Goal: Task Accomplishment & Management: Complete application form

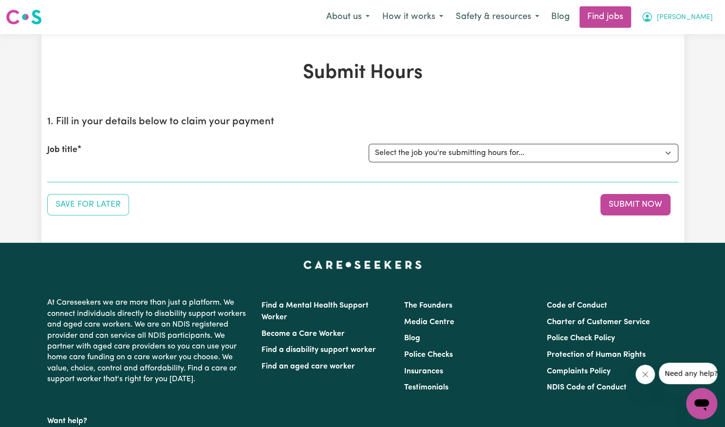
click at [704, 9] on button "[PERSON_NAME]" at bounding box center [677, 17] width 84 height 20
click at [696, 29] on link "My Account" at bounding box center [680, 38] width 77 height 19
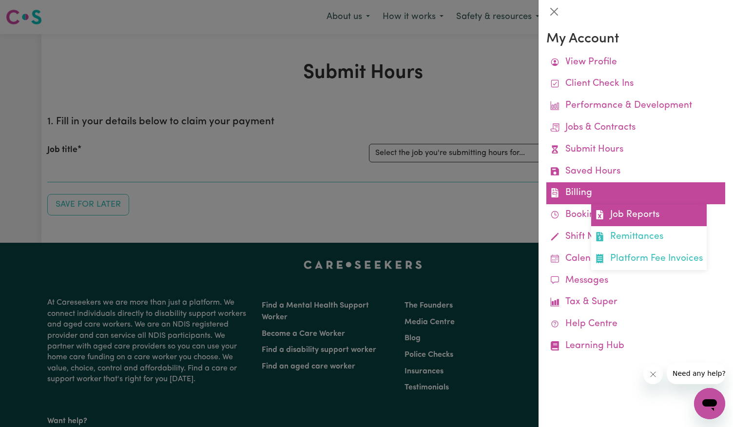
click at [610, 211] on link "Job Reports" at bounding box center [648, 215] width 115 height 22
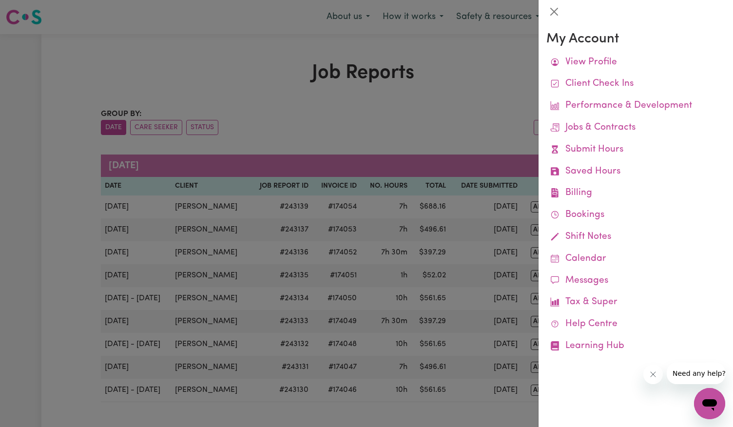
click at [398, 138] on div at bounding box center [366, 213] width 733 height 427
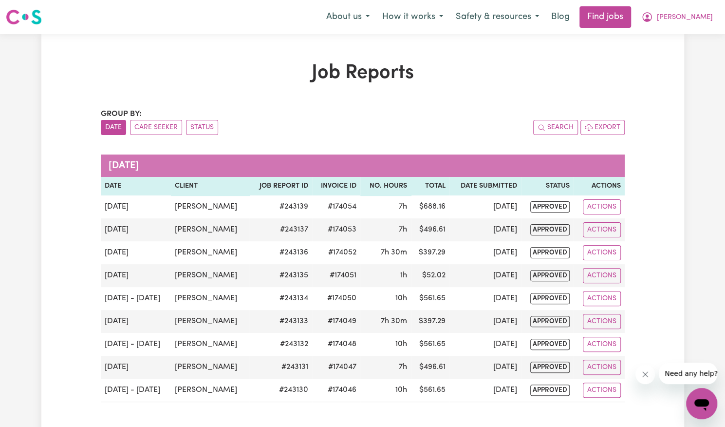
click at [484, 119] on div "Group by: Date Care Seeker Status Search Export" at bounding box center [363, 121] width 524 height 27
click at [692, 21] on span "[PERSON_NAME]" at bounding box center [685, 17] width 56 height 11
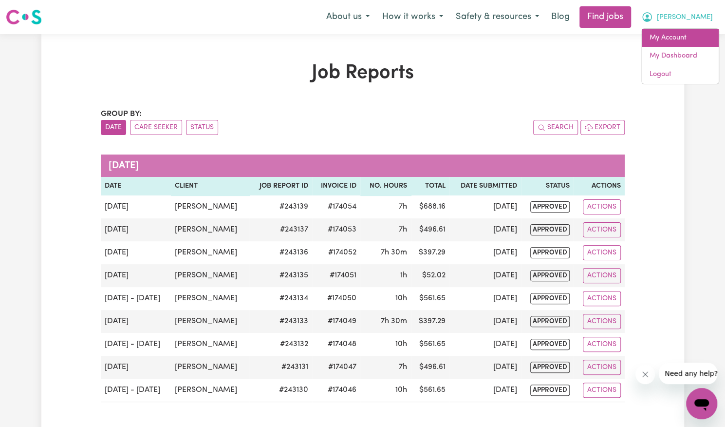
click at [683, 38] on link "My Account" at bounding box center [680, 38] width 77 height 19
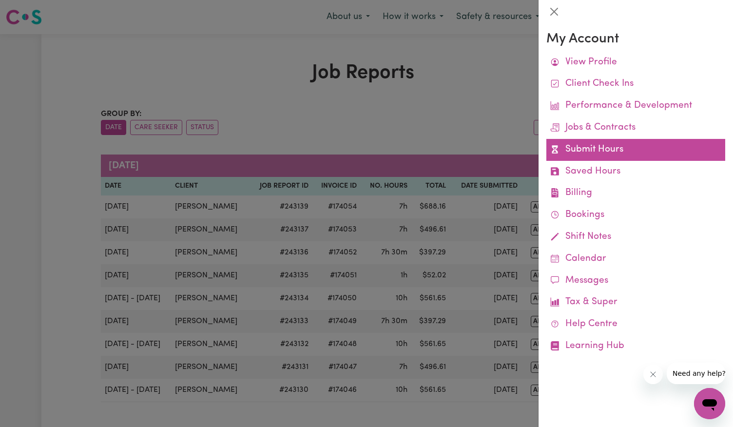
click at [610, 151] on link "Submit Hours" at bounding box center [635, 150] width 179 height 22
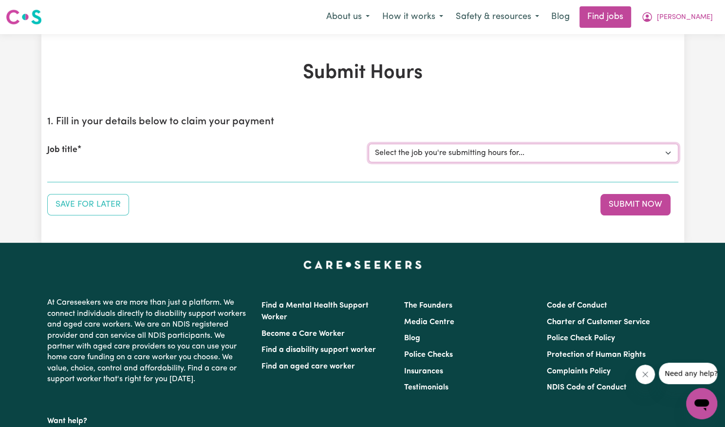
click at [555, 157] on select "Select the job you're submitting hours for... [[PERSON_NAME]] Support Worker Ne…" at bounding box center [524, 153] width 310 height 19
select select "14115"
click at [369, 144] on select "Select the job you're submitting hours for... [[PERSON_NAME]] Support Worker Ne…" at bounding box center [524, 153] width 310 height 19
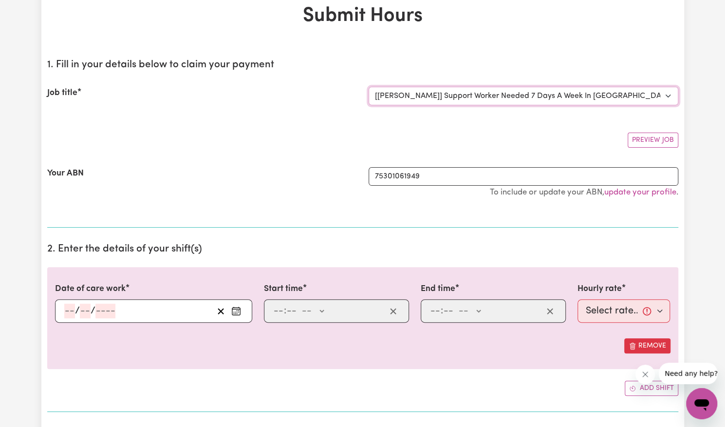
scroll to position [59, 0]
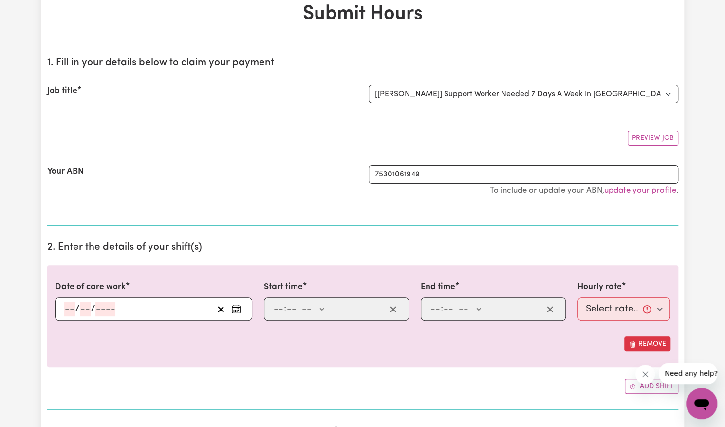
click at [241, 305] on icon "Enter the date of care work" at bounding box center [236, 309] width 10 height 10
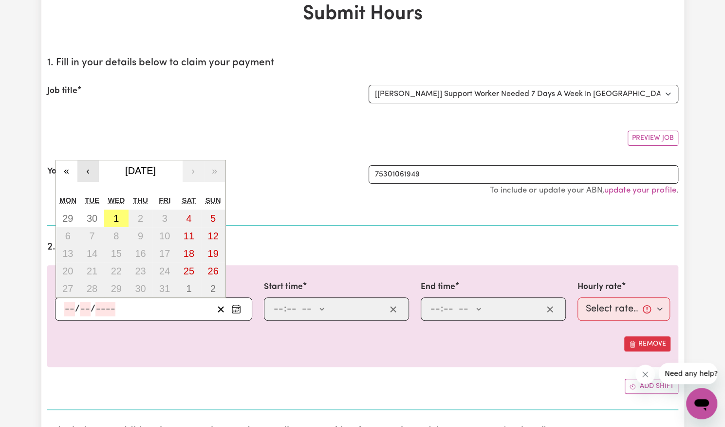
click at [85, 173] on button "‹" at bounding box center [87, 170] width 21 height 21
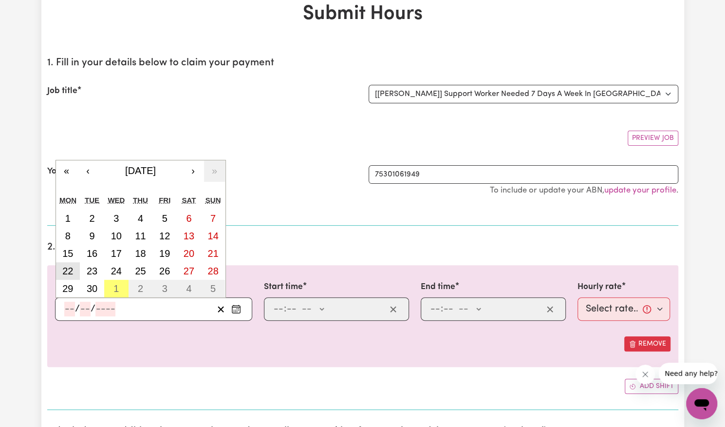
click at [69, 265] on abbr "22" at bounding box center [67, 270] width 11 height 11
type input "[DATE]"
type input "22"
type input "9"
type input "2025"
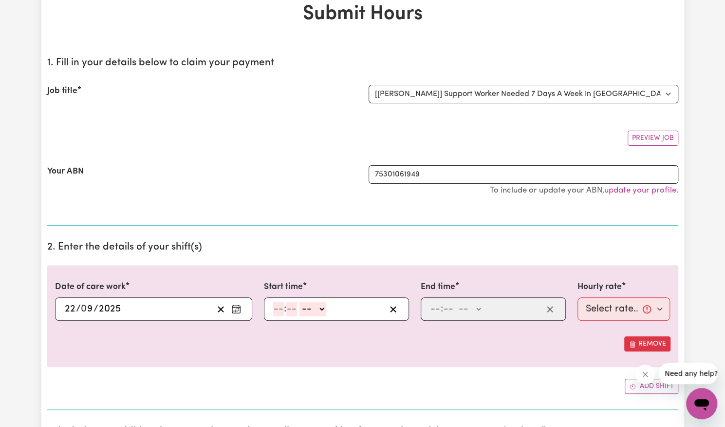
click at [279, 305] on input "number" at bounding box center [278, 308] width 11 height 15
type input "12"
type input "9"
click at [279, 305] on input "12" at bounding box center [278, 308] width 10 height 15
type input "12"
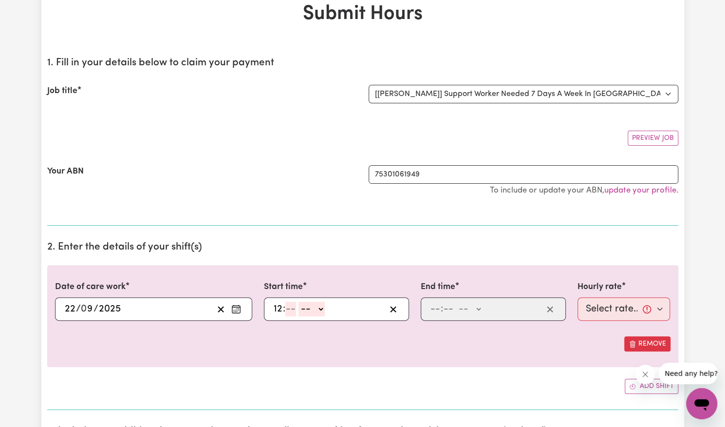
click at [279, 305] on input "12" at bounding box center [278, 308] width 10 height 15
type input "9"
type input "15"
click at [308, 304] on select "-- AM PM" at bounding box center [308, 308] width 26 height 15
select select "pm"
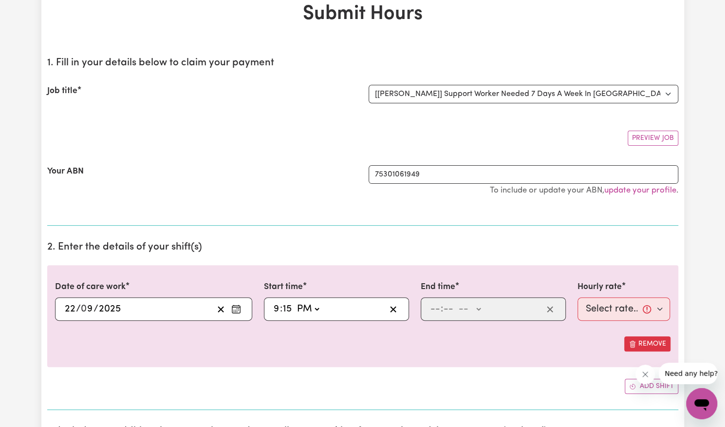
click at [295, 301] on select "-- AM PM" at bounding box center [308, 308] width 26 height 15
type input "21:15"
click at [433, 309] on input "number" at bounding box center [435, 308] width 11 height 15
type input "12"
type input "6"
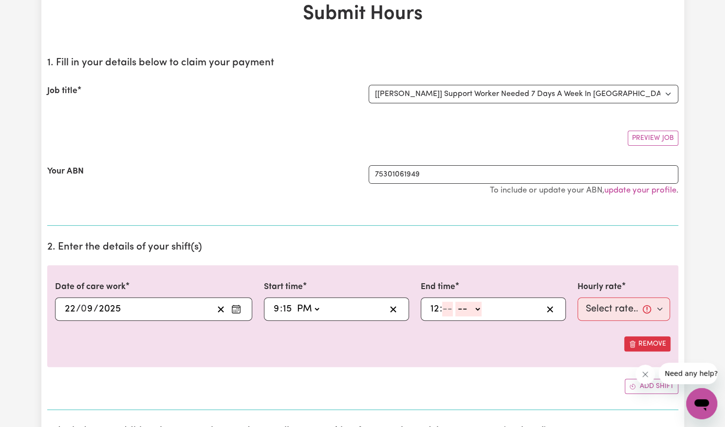
click at [433, 309] on input "12" at bounding box center [435, 308] width 10 height 15
type input "12"
type input "6"
click at [433, 309] on input "12" at bounding box center [435, 308] width 10 height 15
type input "6"
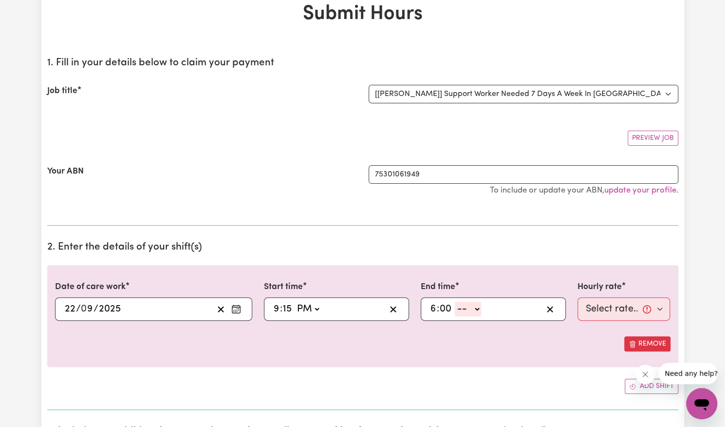
type input "00"
click at [471, 308] on select "-- AM PM" at bounding box center [468, 308] width 26 height 15
select select "am"
click at [455, 301] on select "-- AM PM" at bounding box center [468, 308] width 26 height 15
type input "06:00"
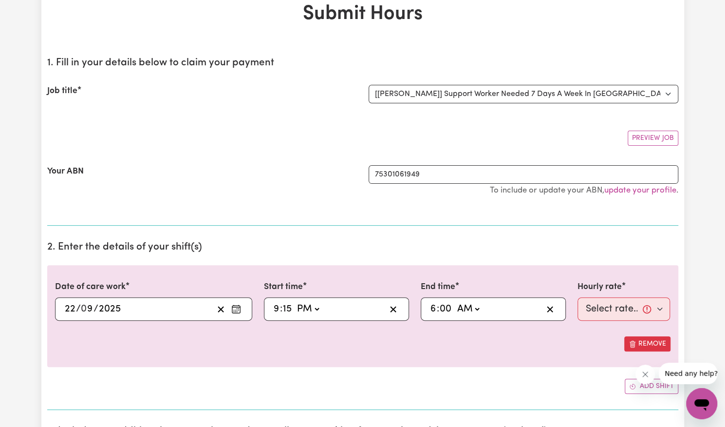
type input "0"
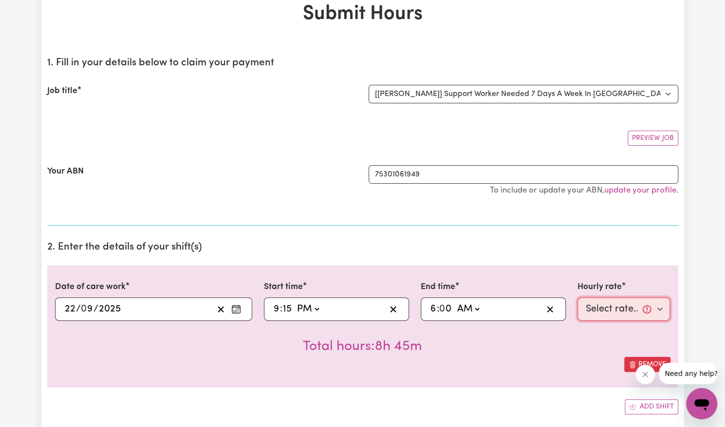
click at [606, 313] on select "Select rate... $57.17 (Weekday) $77.96 ([DATE]) $103.95 ([DATE]) $129.94 (Publi…" at bounding box center [624, 308] width 93 height 23
select select "62.37-Overnight"
click at [578, 297] on select "Select rate... $57.17 (Weekday) $77.96 ([DATE]) $103.95 ([DATE]) $129.94 (Publi…" at bounding box center [624, 308] width 93 height 23
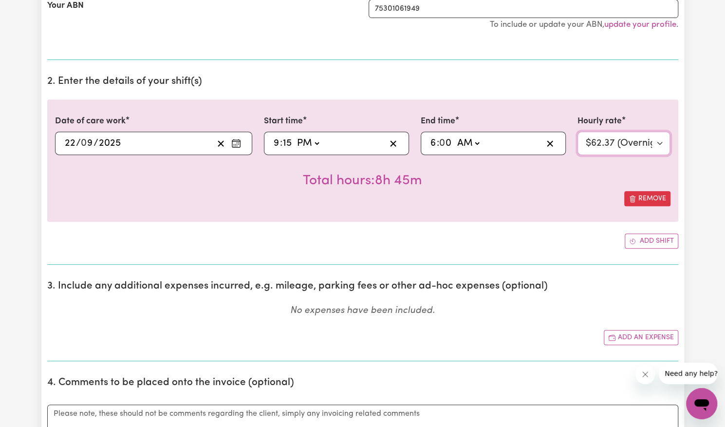
scroll to position [226, 0]
click at [643, 240] on button "Add shift" at bounding box center [652, 239] width 54 height 15
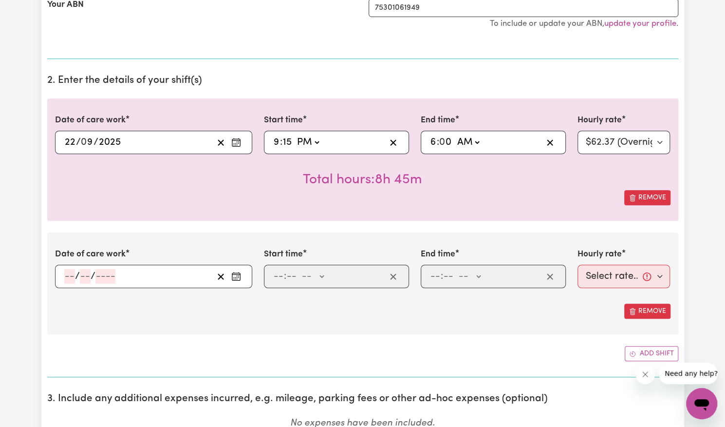
click at [238, 280] on button "Enter the date of care work" at bounding box center [236, 276] width 16 height 15
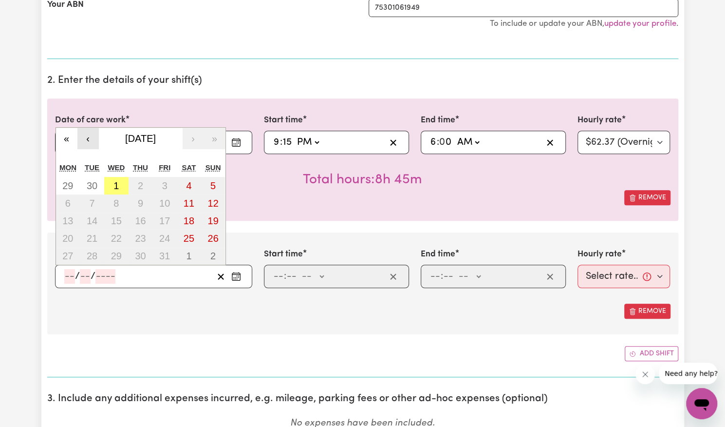
click at [80, 138] on button "‹" at bounding box center [87, 138] width 21 height 21
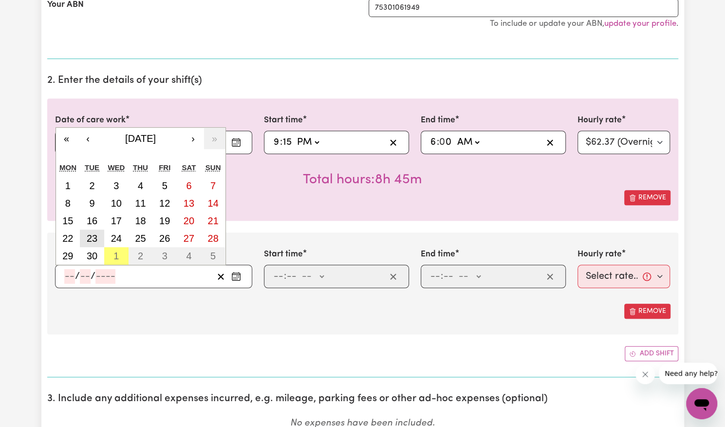
click at [92, 239] on abbr "23" at bounding box center [92, 238] width 11 height 11
type input "[DATE]"
type input "23"
type input "9"
type input "2025"
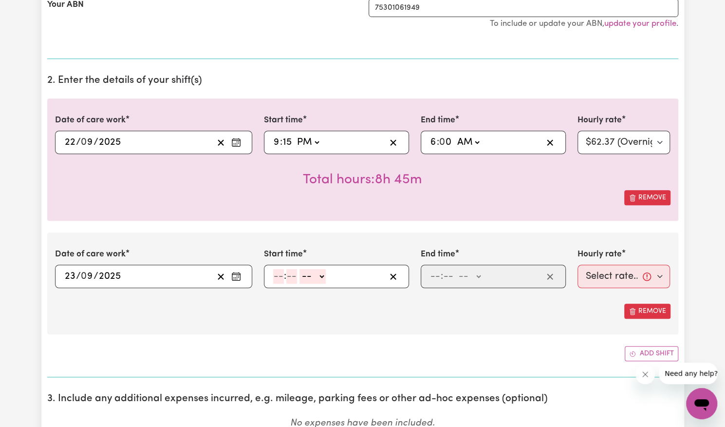
click at [277, 273] on input "number" at bounding box center [278, 276] width 11 height 15
type input "6"
type input "00"
click at [309, 280] on select "-- AM PM" at bounding box center [311, 276] width 26 height 15
select select "am"
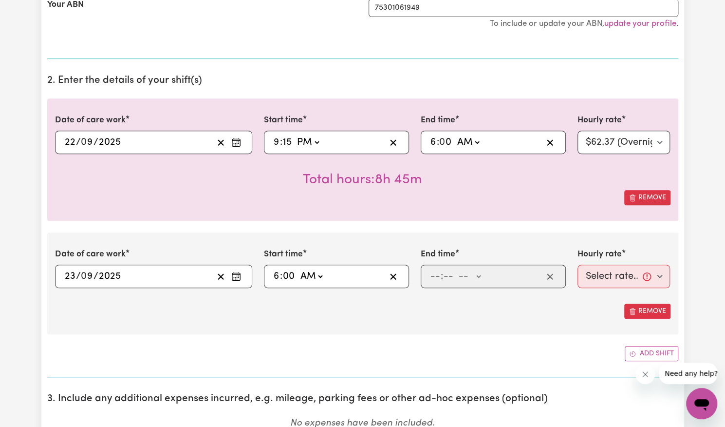
click at [298, 269] on select "-- AM PM" at bounding box center [311, 276] width 26 height 15
type input "06:00"
type input "0"
click at [433, 274] on input "number" at bounding box center [435, 276] width 11 height 15
type input "7"
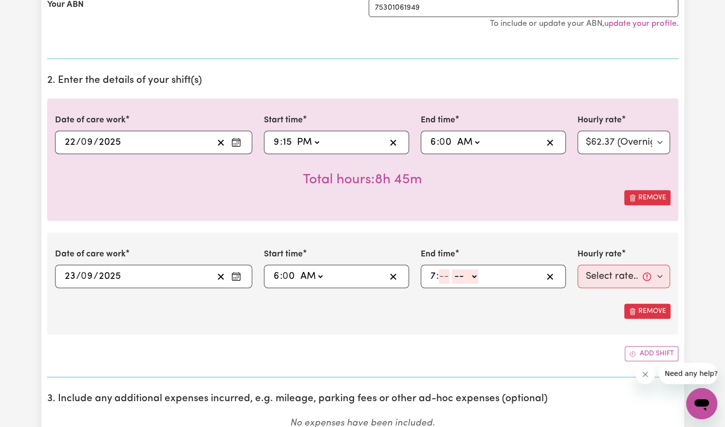
click at [444, 275] on input "number" at bounding box center [444, 276] width 11 height 15
type input "15"
click at [468, 276] on select "-- AM PM" at bounding box center [464, 276] width 26 height 15
select select "am"
click at [451, 269] on select "-- AM PM" at bounding box center [464, 276] width 26 height 15
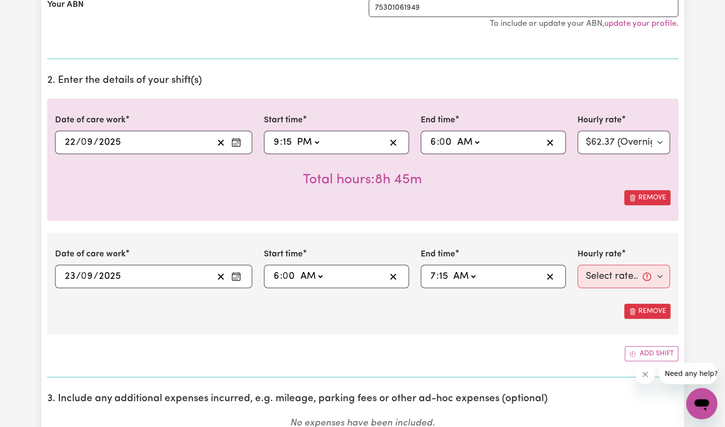
type input "07:15"
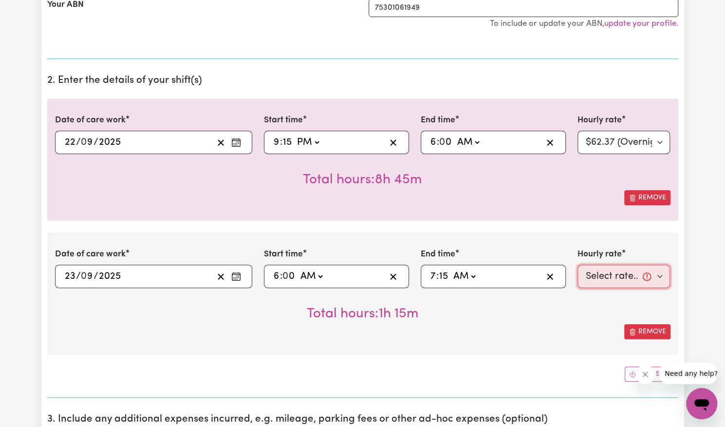
click at [598, 269] on select "Select rate... $57.17 (Weekday) $77.96 ([DATE]) $103.95 ([DATE]) $129.94 (Publi…" at bounding box center [624, 275] width 93 height 23
select select "57.17-Weekday"
click at [578, 264] on select "Select rate... $57.17 (Weekday) $77.96 ([DATE]) $103.95 ([DATE]) $129.94 (Publi…" at bounding box center [624, 275] width 93 height 23
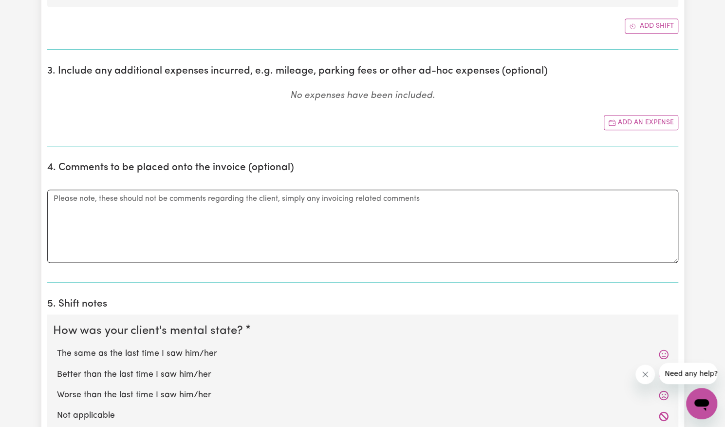
scroll to position [686, 0]
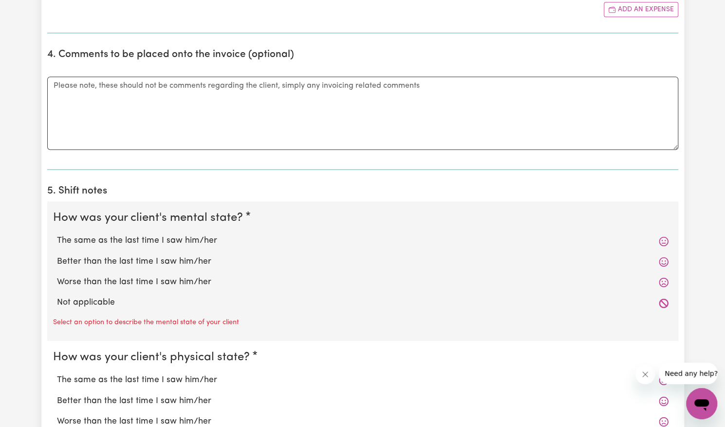
click at [187, 258] on label "Better than the last time I saw him/her" at bounding box center [363, 261] width 612 height 13
click at [57, 255] on input "Better than the last time I saw him/her" at bounding box center [56, 255] width 0 height 0
radio input "true"
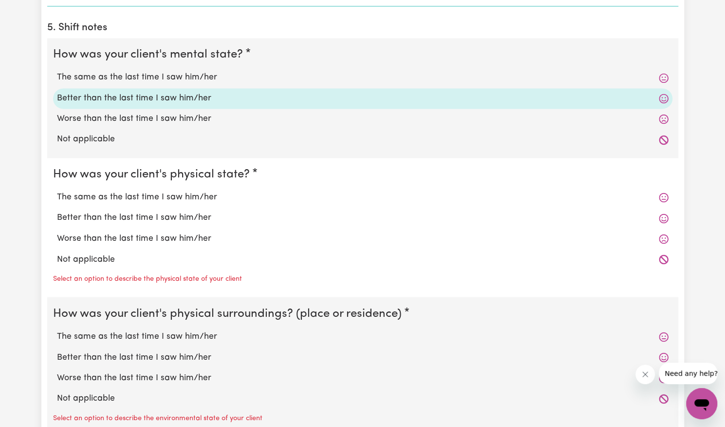
scroll to position [852, 0]
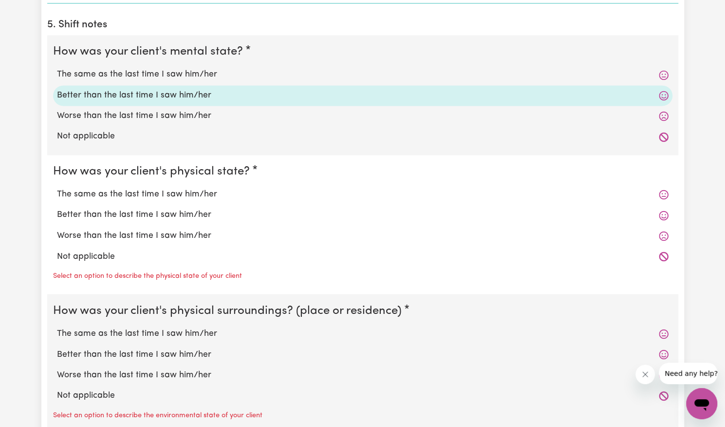
click at [171, 213] on label "Better than the last time I saw him/her" at bounding box center [363, 214] width 612 height 13
click at [57, 208] on input "Better than the last time I saw him/her" at bounding box center [56, 208] width 0 height 0
radio input "true"
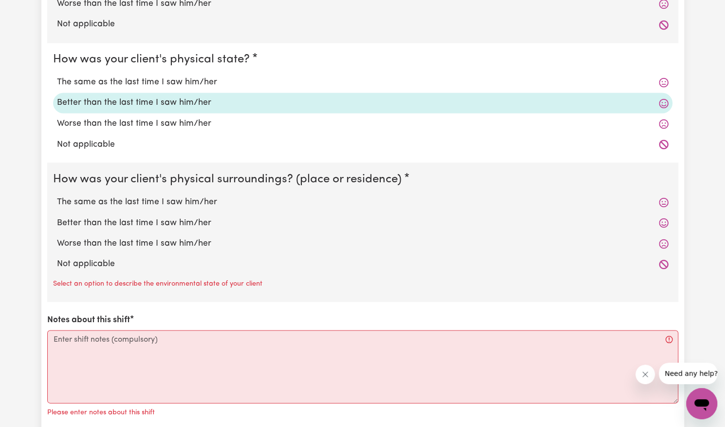
scroll to position [971, 0]
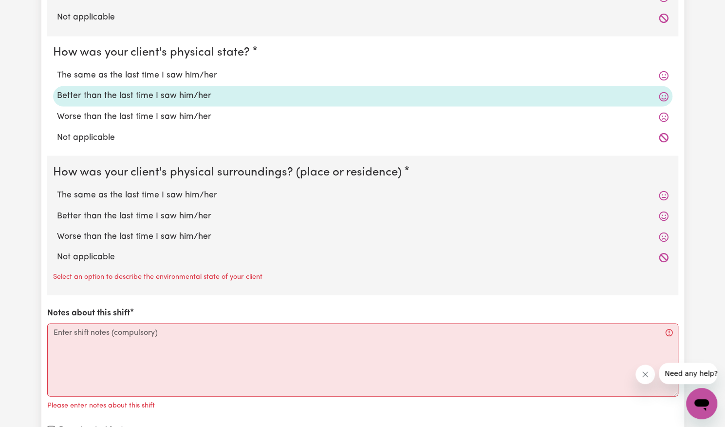
click at [167, 209] on label "Better than the last time I saw him/her" at bounding box center [363, 215] width 612 height 13
click at [57, 209] on input "Better than the last time I saw him/her" at bounding box center [56, 209] width 0 height 0
radio input "true"
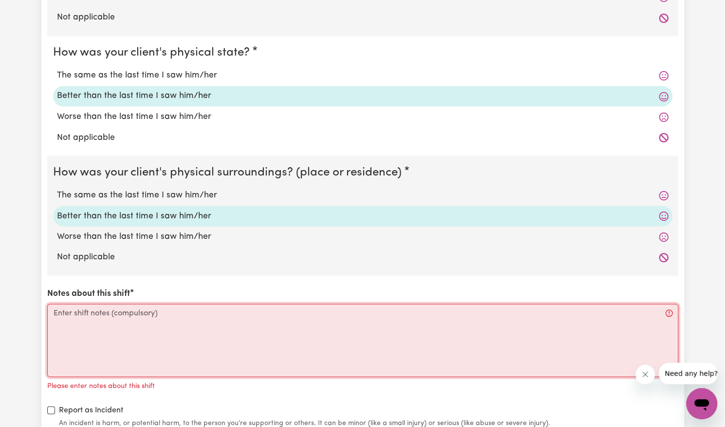
click at [144, 339] on textarea "Notes about this shift" at bounding box center [362, 339] width 631 height 73
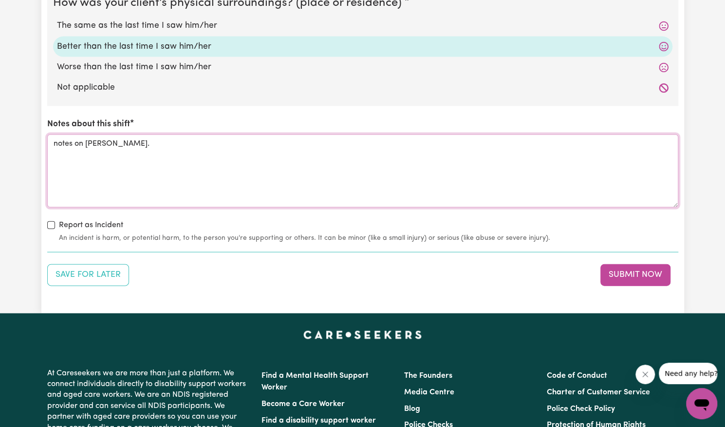
scroll to position [1141, 0]
type textarea "notes on [PERSON_NAME]."
click at [615, 274] on button "Submit Now" at bounding box center [636, 274] width 70 height 21
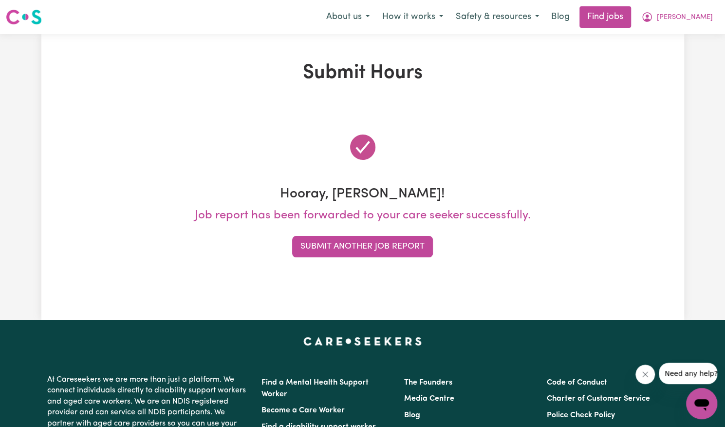
scroll to position [0, 0]
click at [384, 247] on button "Submit Another Job Report" at bounding box center [362, 246] width 141 height 21
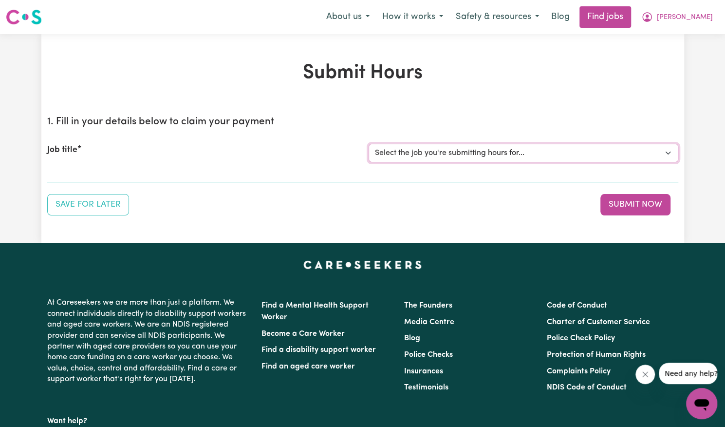
click at [536, 154] on select "Select the job you're submitting hours for... [[PERSON_NAME]] Support Worker Ne…" at bounding box center [524, 153] width 310 height 19
select select "14115"
click at [369, 144] on select "Select the job you're submitting hours for... [[PERSON_NAME]] Support Worker Ne…" at bounding box center [524, 153] width 310 height 19
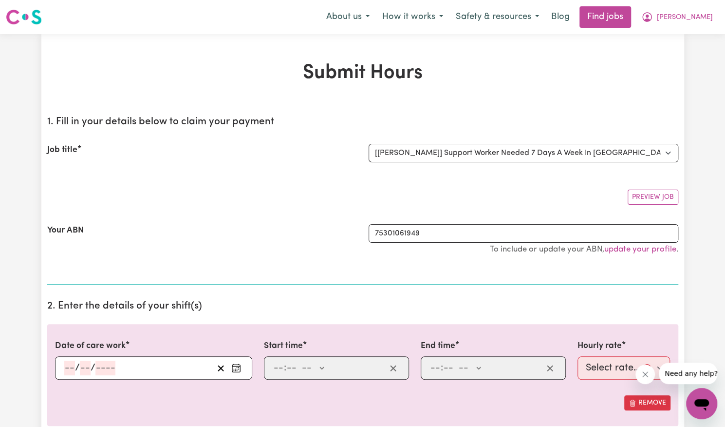
click at [241, 366] on icon "Enter the date of care work" at bounding box center [236, 368] width 10 height 10
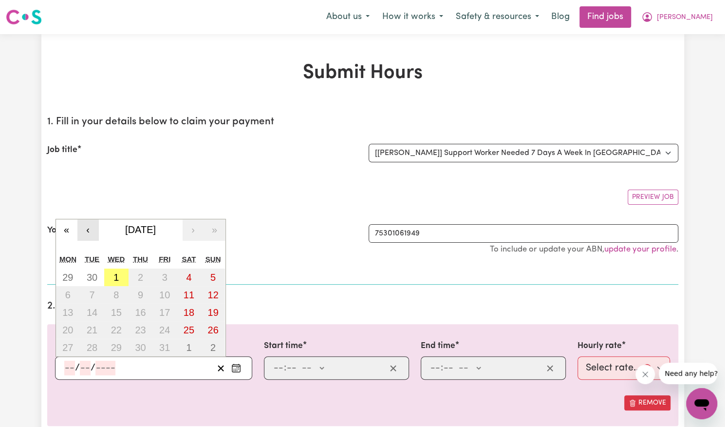
click at [83, 234] on button "‹" at bounding box center [87, 229] width 21 height 21
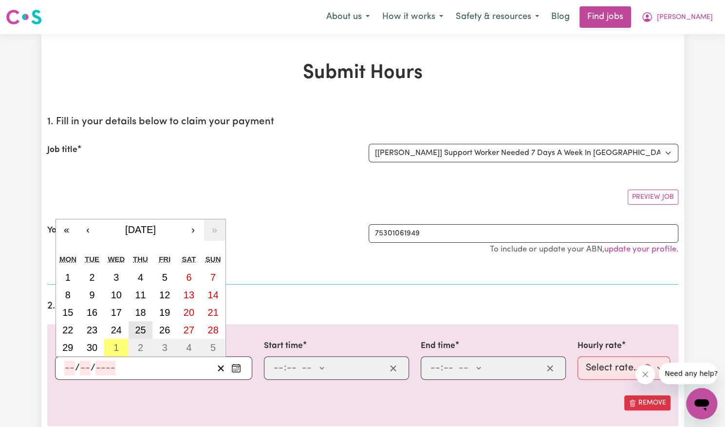
click at [151, 332] on button "25" at bounding box center [141, 330] width 24 height 18
type input "[DATE]"
type input "25"
type input "9"
type input "2025"
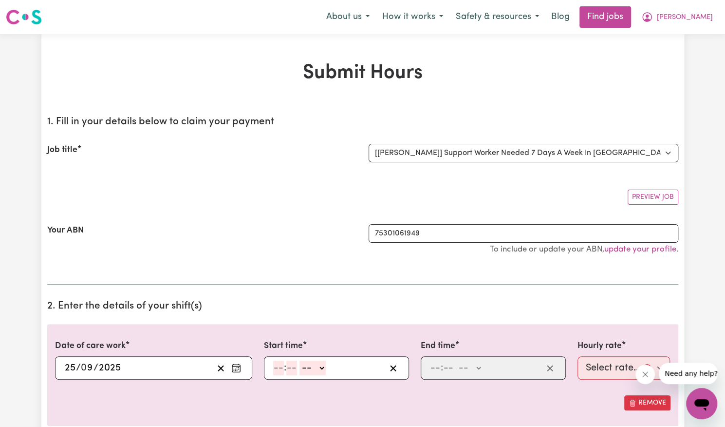
click at [278, 369] on input "number" at bounding box center [278, 367] width 11 height 15
type input "2"
type input "00"
click at [317, 368] on select "-- AM PM" at bounding box center [311, 367] width 26 height 15
select select "pm"
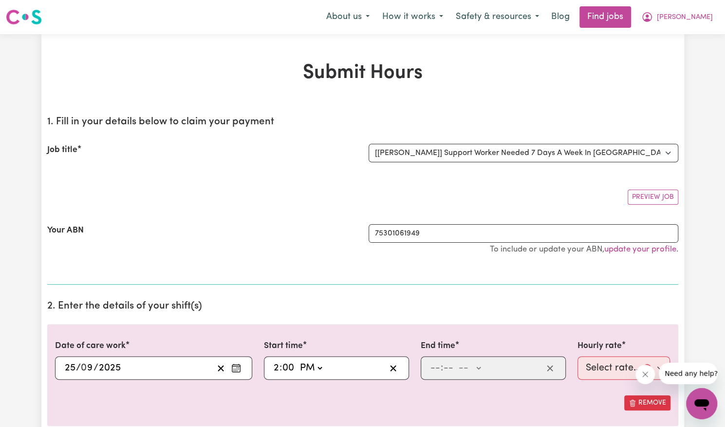
click at [298, 360] on select "-- AM PM" at bounding box center [311, 367] width 26 height 15
type input "14:00"
type input "0"
click at [436, 363] on input "number" at bounding box center [435, 367] width 11 height 15
type input "8"
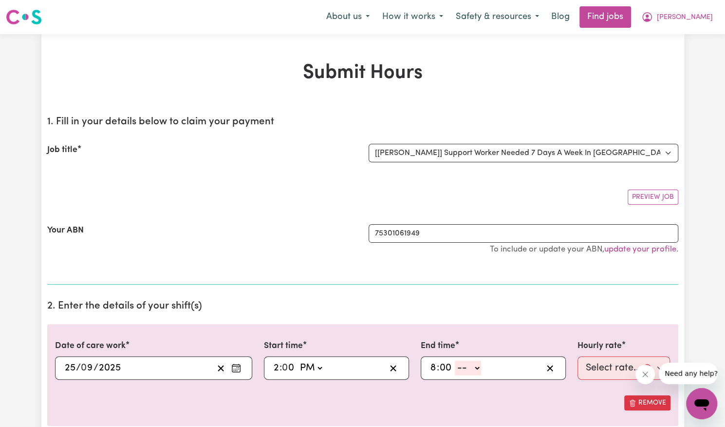
type input "00"
click at [470, 371] on select "-- AM PM" at bounding box center [468, 367] width 26 height 15
select select "pm"
click at [455, 360] on select "-- AM PM" at bounding box center [468, 367] width 26 height 15
type input "20:00"
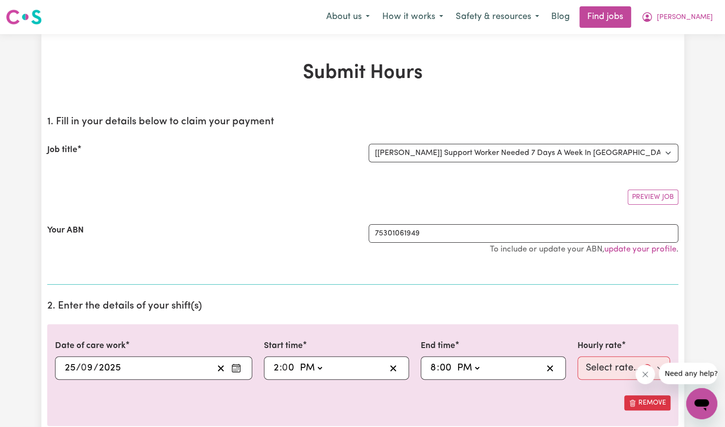
type input "0"
click at [607, 366] on select "Select rate... $57.17 (Weekday) $77.96 ([DATE]) $103.95 ([DATE]) $129.94 (Publi…" at bounding box center [624, 367] width 93 height 23
select select "57.17-Weekday"
click at [578, 356] on select "Select rate... $57.17 (Weekday) $77.96 ([DATE]) $103.95 ([DATE]) $129.94 (Publi…" at bounding box center [624, 367] width 93 height 23
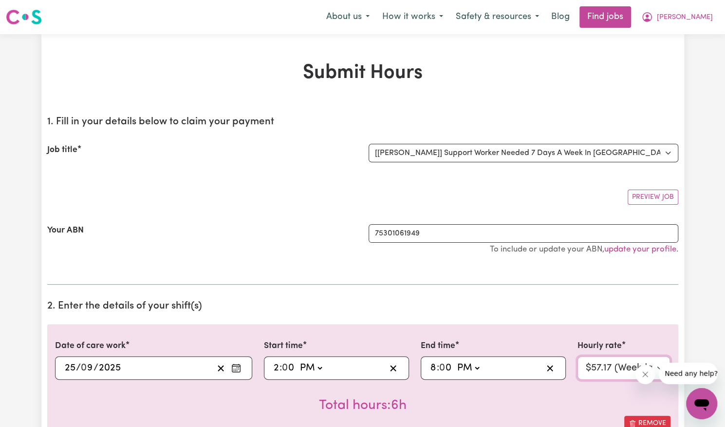
scroll to position [188, 0]
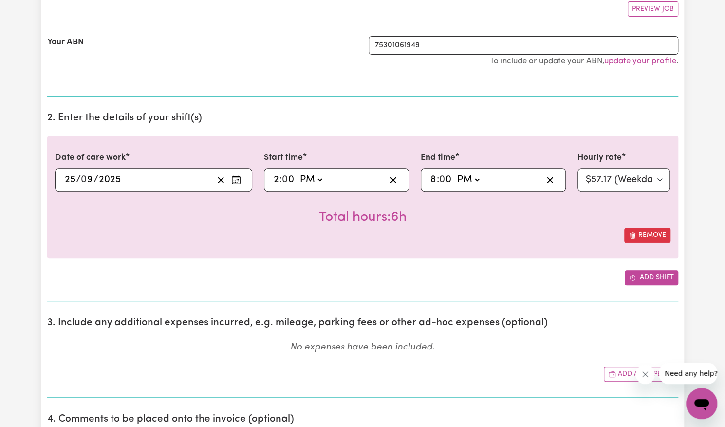
click at [642, 278] on button "Add shift" at bounding box center [652, 277] width 54 height 15
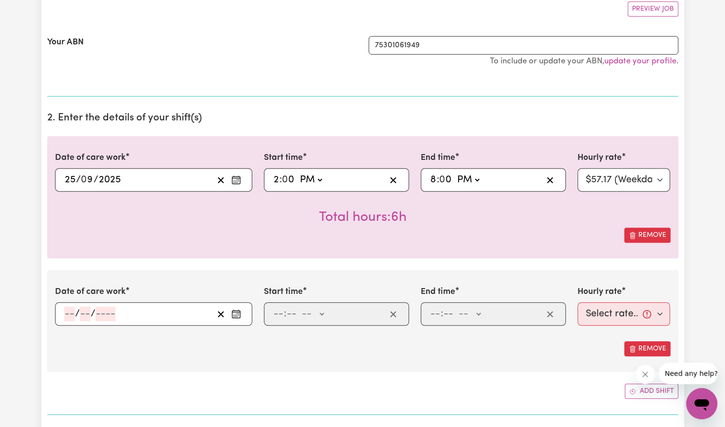
click at [238, 311] on icon "Enter the date of care work" at bounding box center [236, 314] width 10 height 10
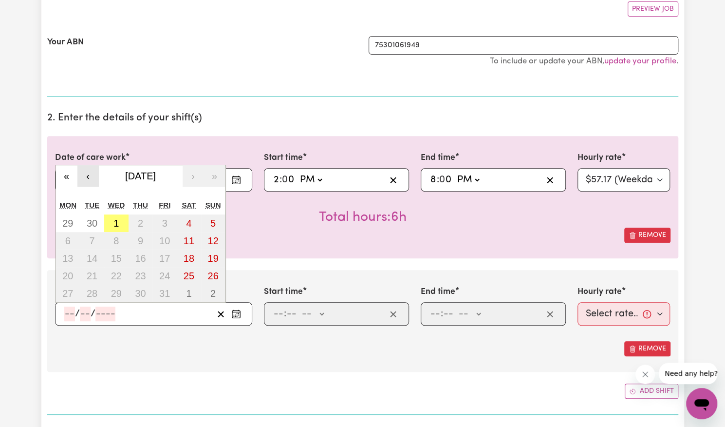
click at [86, 174] on button "‹" at bounding box center [87, 175] width 21 height 21
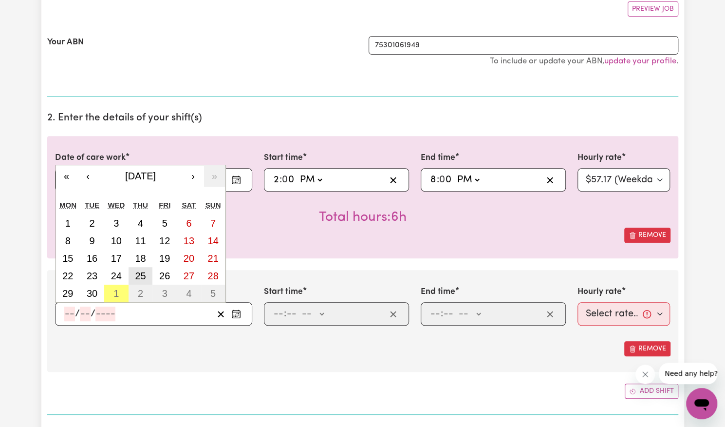
click at [146, 276] on button "25" at bounding box center [141, 276] width 24 height 18
type input "[DATE]"
type input "25"
type input "9"
type input "2025"
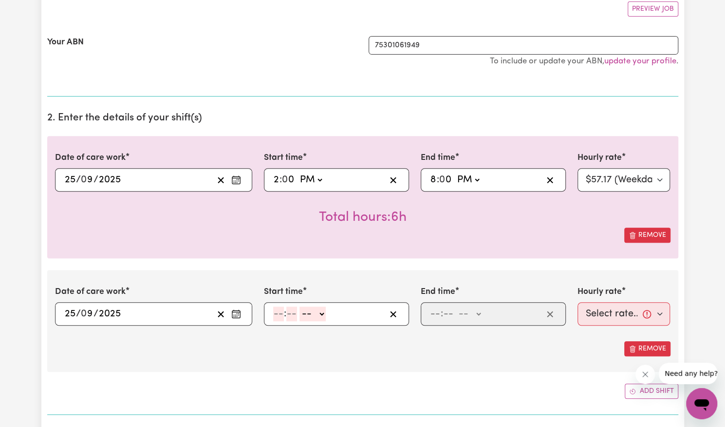
click at [278, 315] on input "number" at bounding box center [278, 313] width 11 height 15
type input "8"
type input "00"
click at [311, 311] on select "-- AM PM" at bounding box center [311, 313] width 26 height 15
select select "pm"
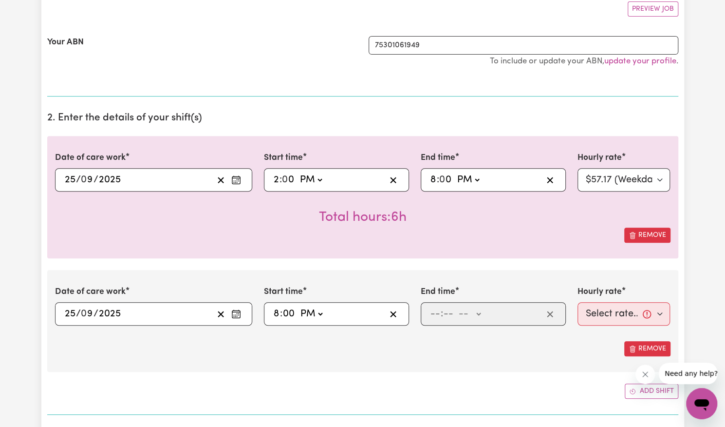
click at [298, 306] on select "-- AM PM" at bounding box center [311, 313] width 26 height 15
type input "20:00"
type input "0"
click at [434, 316] on input "number" at bounding box center [435, 313] width 11 height 15
type input "9"
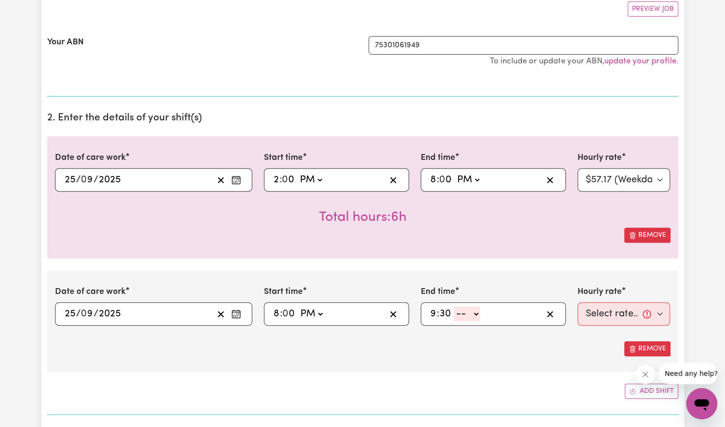
type input "30"
click at [469, 310] on select "-- AM PM" at bounding box center [467, 313] width 26 height 15
select select "pm"
click at [454, 306] on select "-- AM PM" at bounding box center [467, 313] width 26 height 15
type input "21:30"
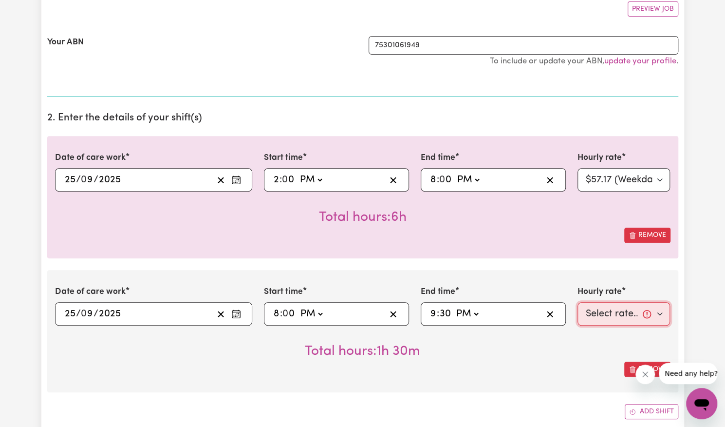
click at [622, 313] on select "Select rate... $57.17 (Weekday) $77.96 ([DATE]) $103.95 ([DATE]) $129.94 (Publi…" at bounding box center [624, 313] width 93 height 23
select select "62.37-EveningCare"
click at [578, 302] on select "Select rate... $57.17 (Weekday) $77.96 ([DATE]) $103.95 ([DATE]) $129.94 (Publi…" at bounding box center [624, 313] width 93 height 23
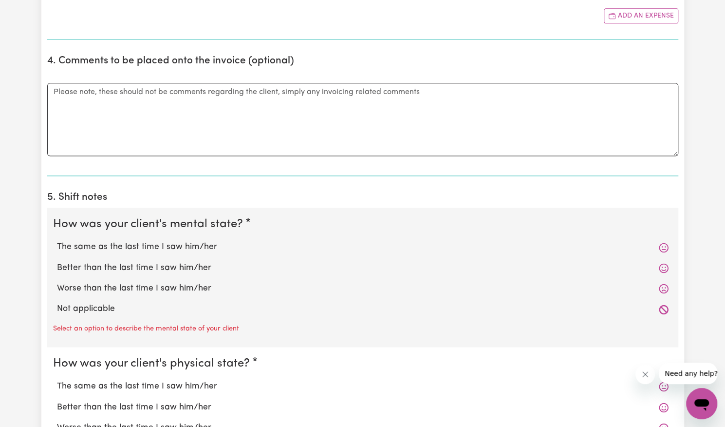
scroll to position [682, 0]
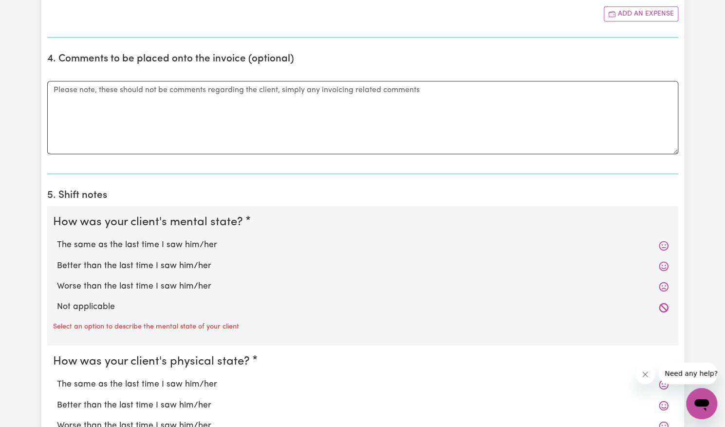
click at [283, 264] on label "Better than the last time I saw him/her" at bounding box center [363, 266] width 612 height 13
click at [57, 260] on input "Better than the last time I saw him/her" at bounding box center [56, 259] width 0 height 0
radio input "true"
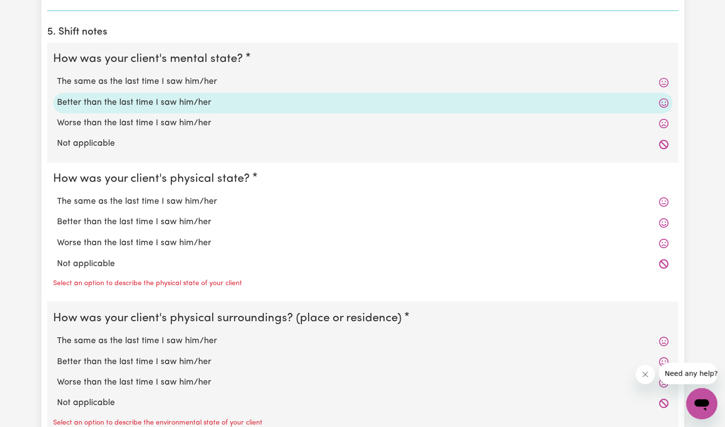
scroll to position [847, 0]
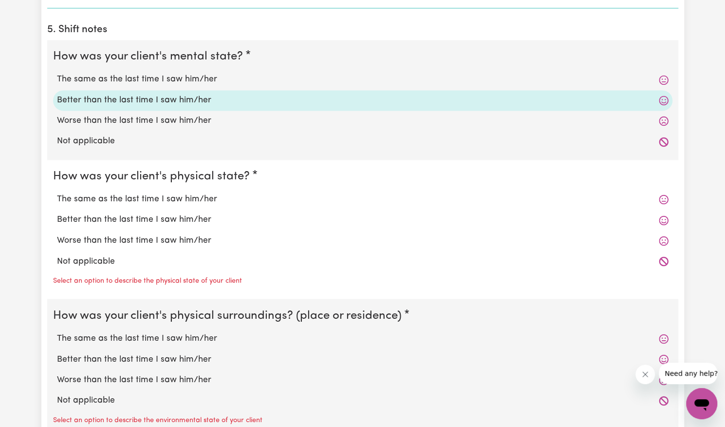
click at [213, 216] on label "Better than the last time I saw him/her" at bounding box center [363, 219] width 612 height 13
click at [57, 213] on input "Better than the last time I saw him/her" at bounding box center [56, 213] width 0 height 0
radio input "true"
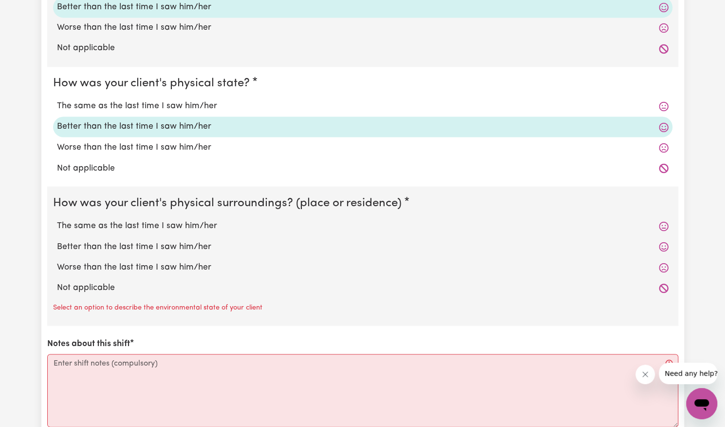
scroll to position [945, 0]
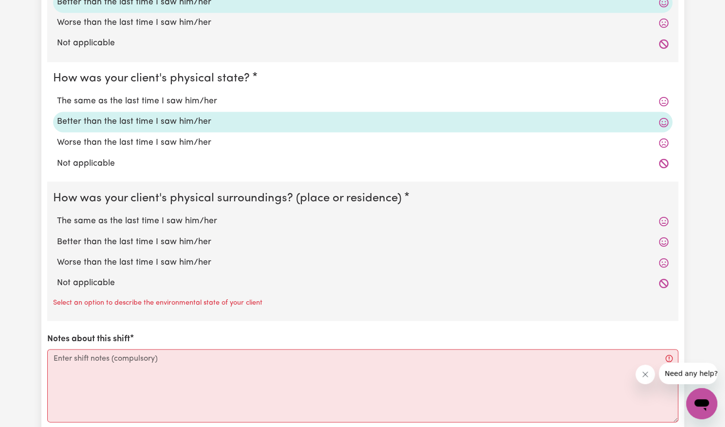
click at [198, 240] on label "Better than the last time I saw him/her" at bounding box center [363, 241] width 612 height 13
click at [57, 235] on input "Better than the last time I saw him/her" at bounding box center [56, 235] width 0 height 0
radio input "true"
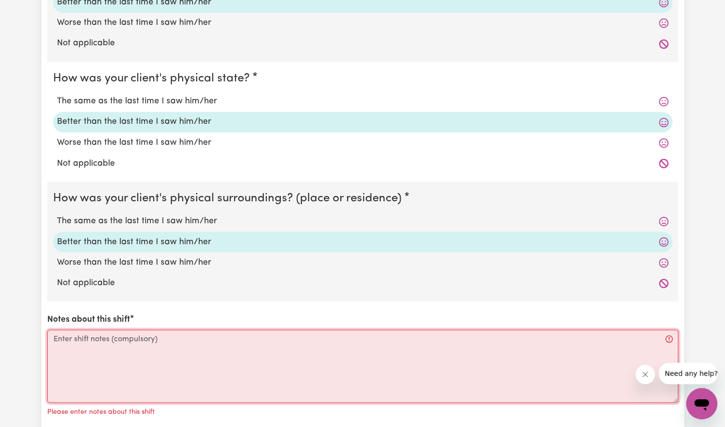
click at [190, 348] on textarea "Notes about this shift" at bounding box center [362, 365] width 631 height 73
type textarea "m"
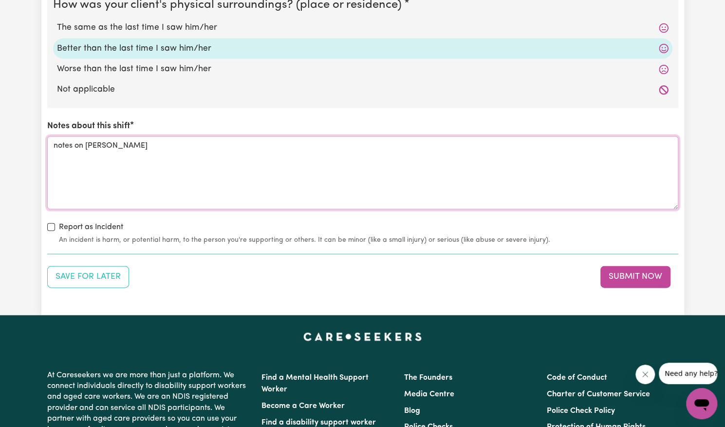
scroll to position [1139, 0]
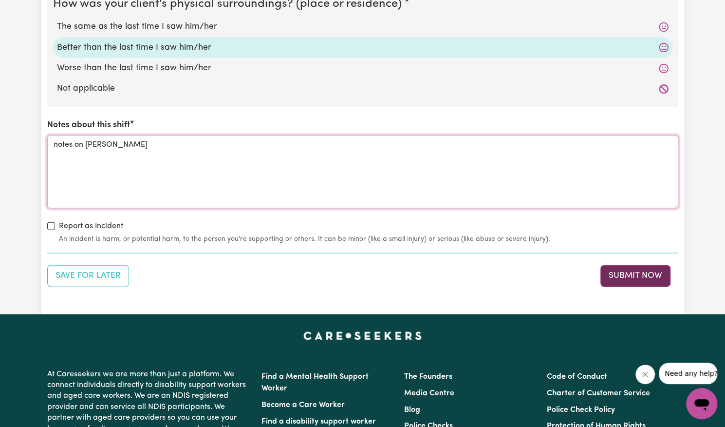
type textarea "notes on [PERSON_NAME]"
click at [624, 266] on button "Submit Now" at bounding box center [636, 275] width 70 height 21
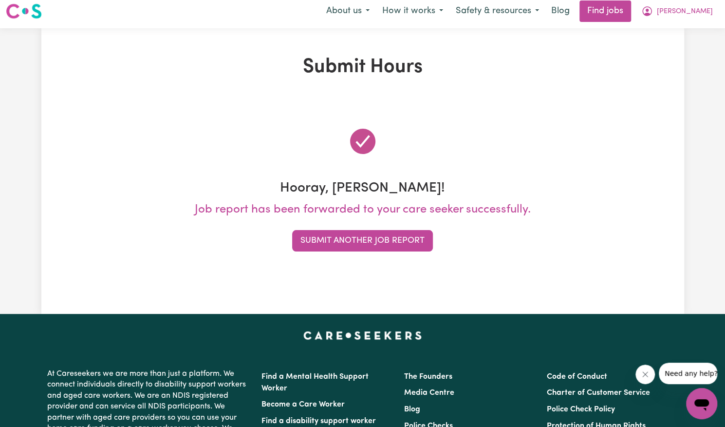
scroll to position [0, 0]
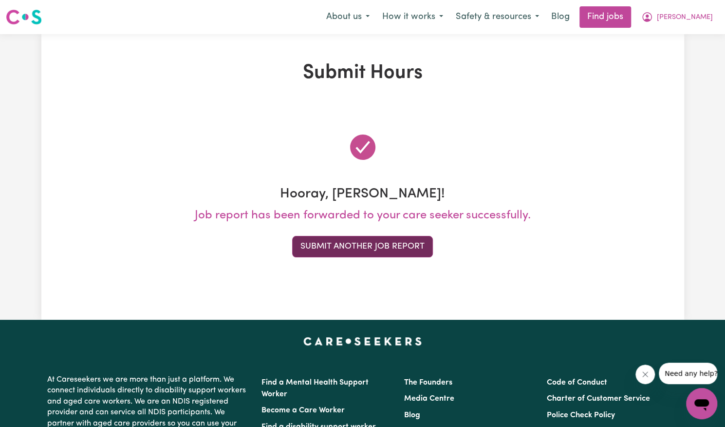
click at [377, 245] on button "Submit Another Job Report" at bounding box center [362, 246] width 141 height 21
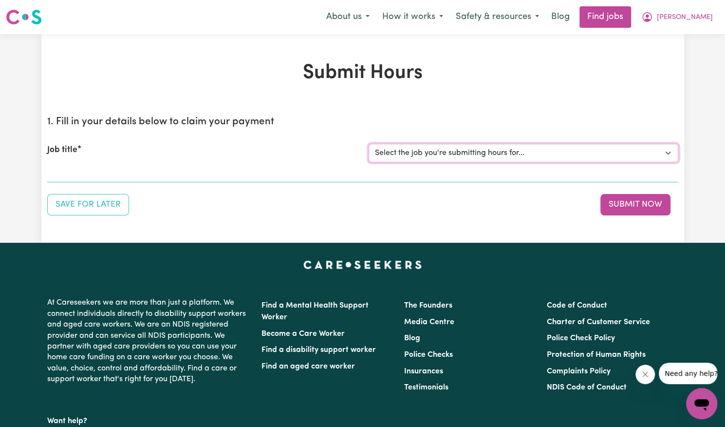
click at [435, 146] on select "Select the job you're submitting hours for... [[PERSON_NAME]] Support Worker Ne…" at bounding box center [524, 153] width 310 height 19
select select "14115"
click at [369, 144] on select "Select the job you're submitting hours for... [[PERSON_NAME]] Support Worker Ne…" at bounding box center [524, 153] width 310 height 19
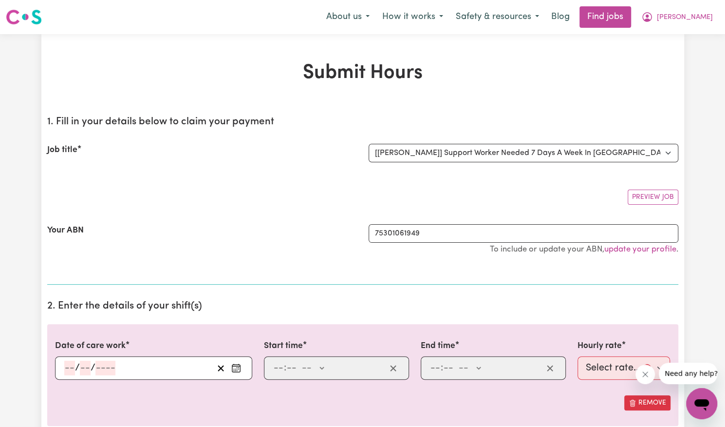
click at [234, 373] on button "Enter the date of care work" at bounding box center [236, 367] width 16 height 15
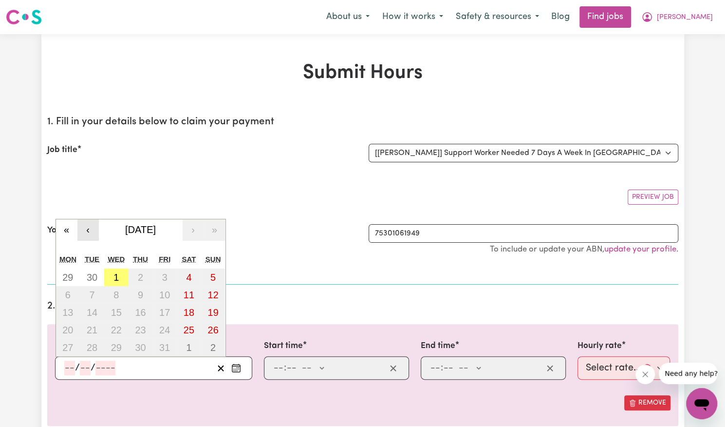
click at [88, 226] on button "‹" at bounding box center [87, 229] width 21 height 21
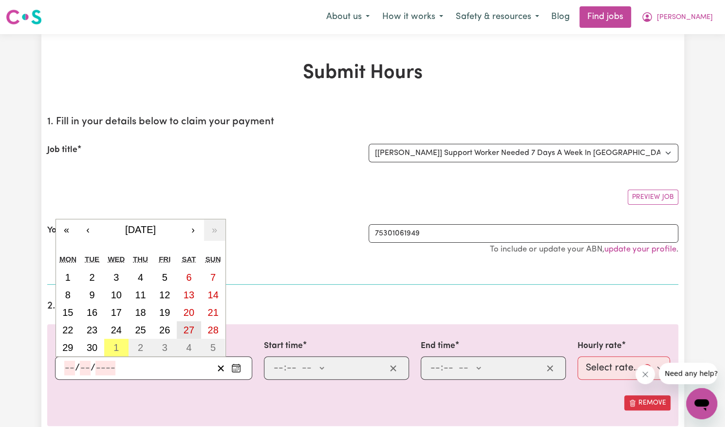
click at [186, 325] on abbr "27" at bounding box center [189, 329] width 11 height 11
type input "[DATE]"
type input "27"
type input "9"
type input "2025"
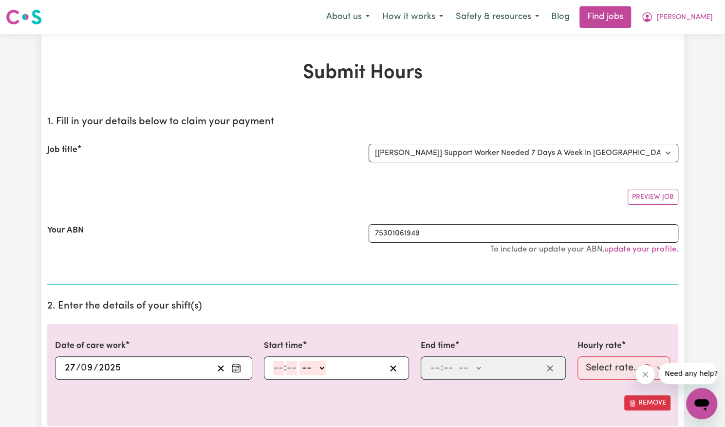
click at [277, 366] on input "number" at bounding box center [278, 367] width 11 height 15
type input "8"
type input "00"
click at [318, 370] on select "-- AM PM" at bounding box center [311, 367] width 26 height 15
select select "am"
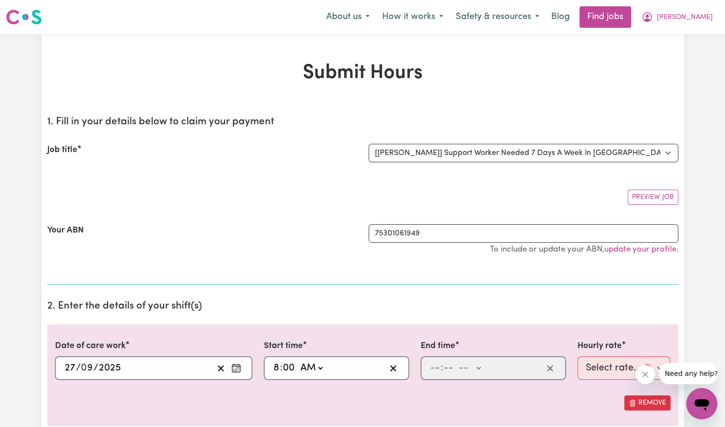
click at [298, 360] on select "-- AM PM" at bounding box center [311, 367] width 26 height 15
type input "08:00"
type input "0"
click at [433, 369] on input "number" at bounding box center [435, 367] width 11 height 15
type input "3"
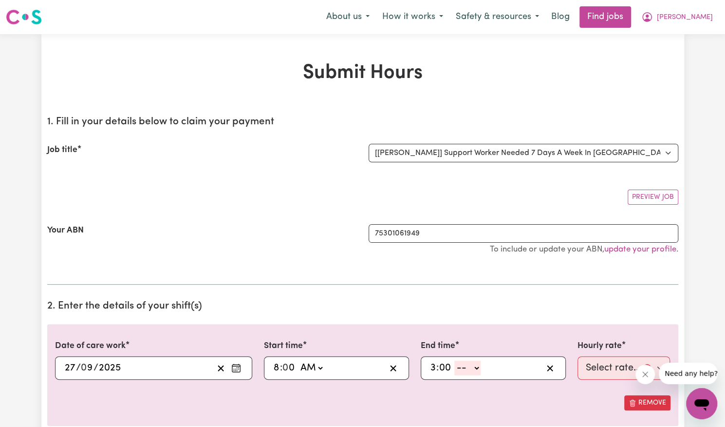
type input "00"
click at [469, 370] on select "-- AM PM" at bounding box center [467, 367] width 26 height 15
select select "pm"
click at [454, 360] on select "-- AM PM" at bounding box center [467, 367] width 26 height 15
type input "15:00"
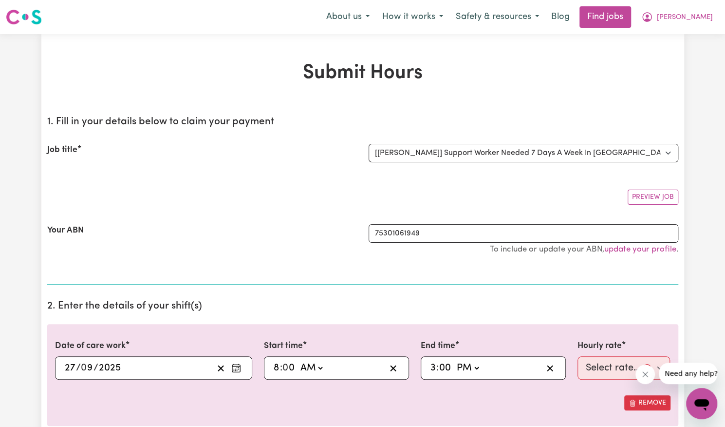
type input "0"
click at [599, 368] on select "Select rate... $57.17 (Weekday) $77.96 ([DATE]) $103.95 ([DATE]) $129.94 (Publi…" at bounding box center [624, 367] width 93 height 23
select select "77.96-[DATE]"
click at [578, 356] on select "Select rate... $57.17 (Weekday) $77.96 ([DATE]) $103.95 ([DATE]) $129.94 (Publi…" at bounding box center [624, 367] width 93 height 23
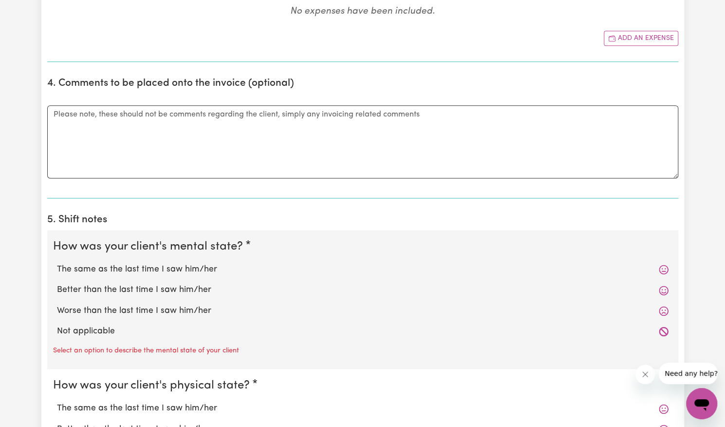
scroll to position [526, 0]
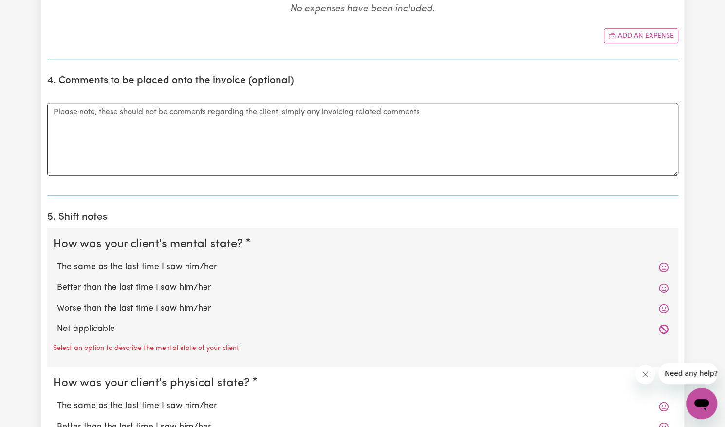
click at [151, 326] on label "Not applicable" at bounding box center [363, 328] width 612 height 13
click at [57, 322] on input "Not applicable" at bounding box center [56, 322] width 0 height 0
radio input "true"
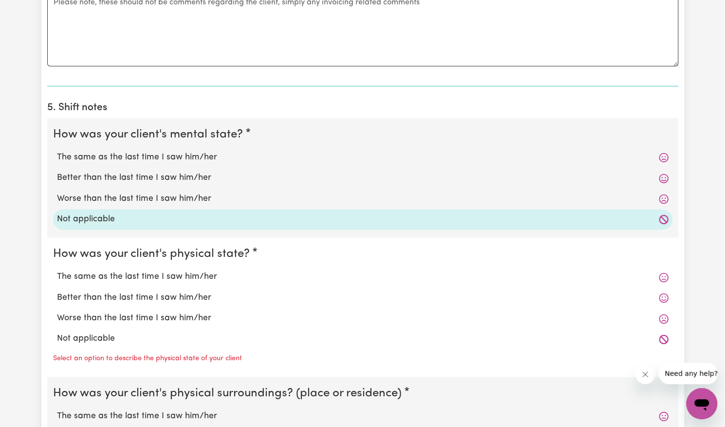
scroll to position [640, 0]
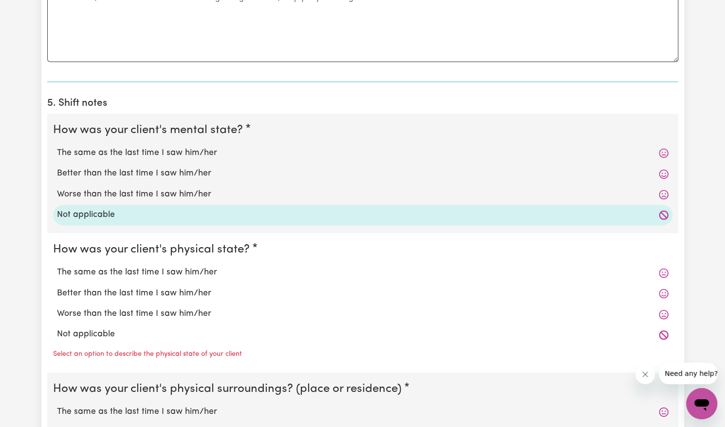
click at [142, 331] on label "Not applicable" at bounding box center [363, 334] width 612 height 13
click at [57, 328] on input "Not applicable" at bounding box center [56, 327] width 0 height 0
radio input "true"
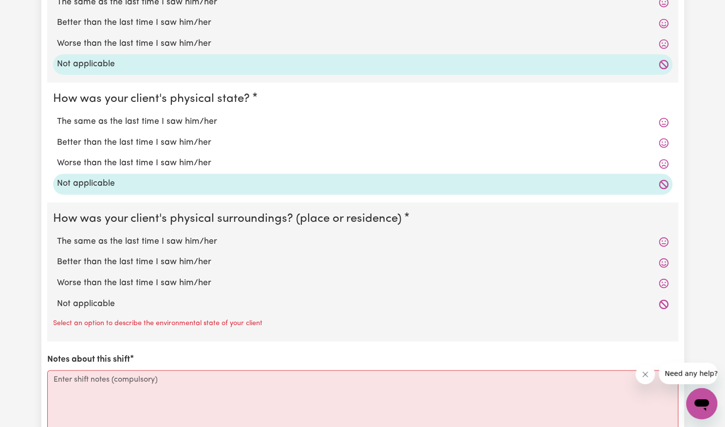
scroll to position [791, 0]
click at [142, 300] on label "Not applicable" at bounding box center [363, 303] width 612 height 13
click at [57, 297] on input "Not applicable" at bounding box center [56, 296] width 0 height 0
radio input "true"
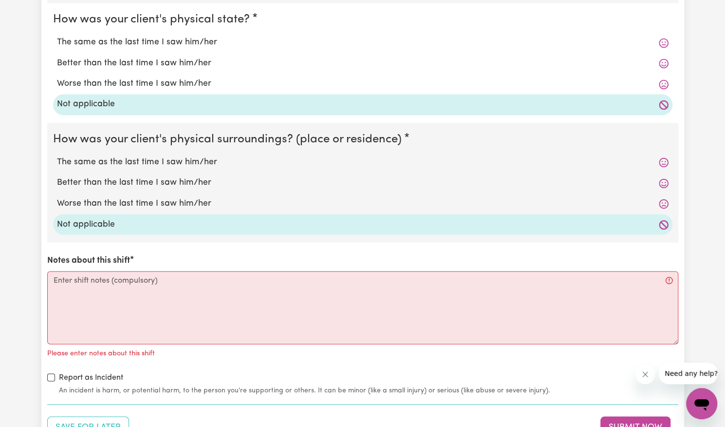
scroll to position [879, 0]
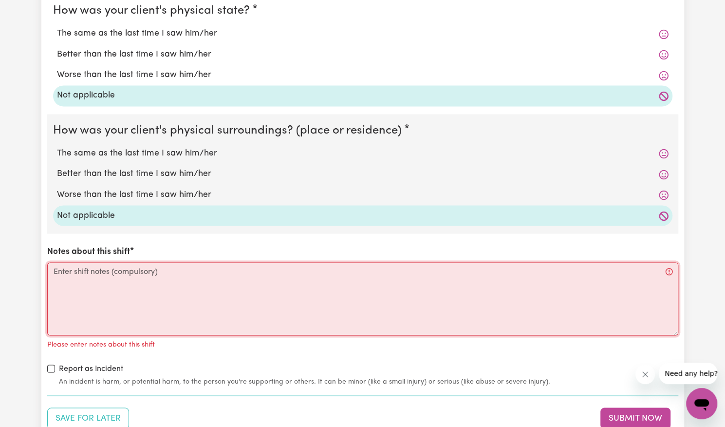
click at [146, 283] on textarea "Notes about this shift" at bounding box center [362, 298] width 631 height 73
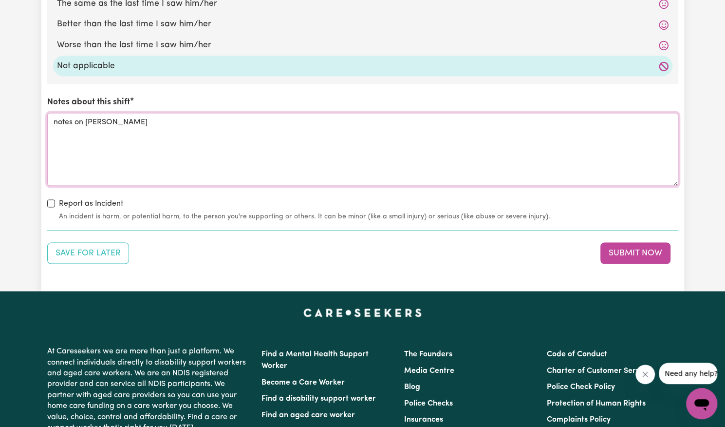
scroll to position [1029, 0]
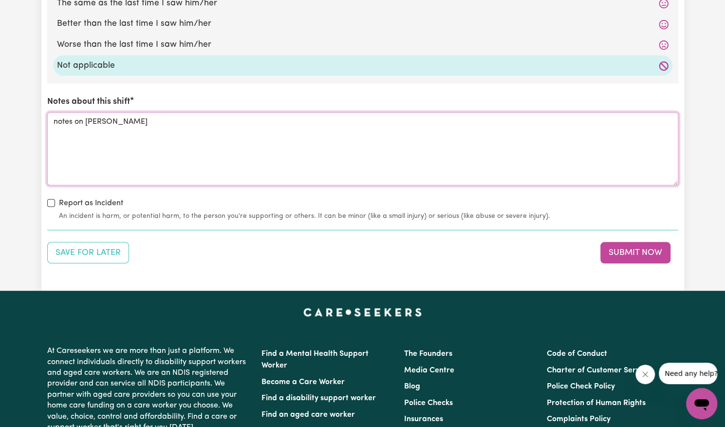
type textarea "notes on [PERSON_NAME]"
click at [622, 247] on button "Submit Now" at bounding box center [636, 252] width 70 height 21
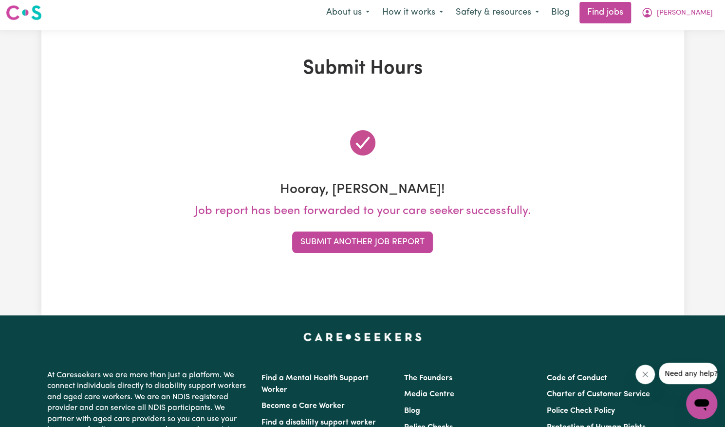
scroll to position [0, 0]
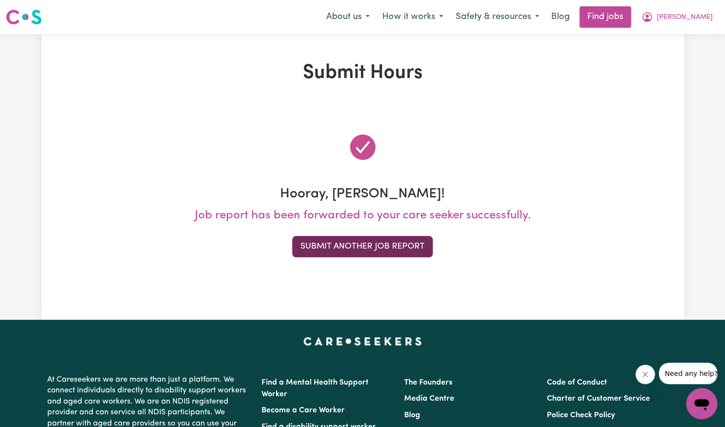
click at [371, 245] on button "Submit Another Job Report" at bounding box center [362, 246] width 141 height 21
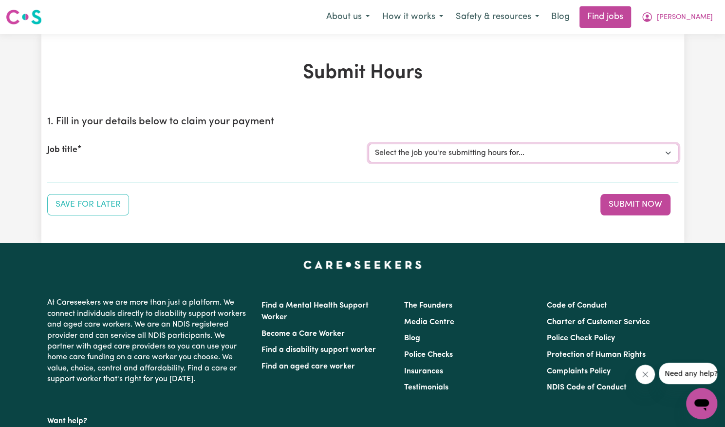
click at [579, 148] on select "Select the job you're submitting hours for... [[PERSON_NAME]] Support Worker Ne…" at bounding box center [524, 153] width 310 height 19
select select "14115"
click at [369, 144] on select "Select the job you're submitting hours for... [[PERSON_NAME]] Support Worker Ne…" at bounding box center [524, 153] width 310 height 19
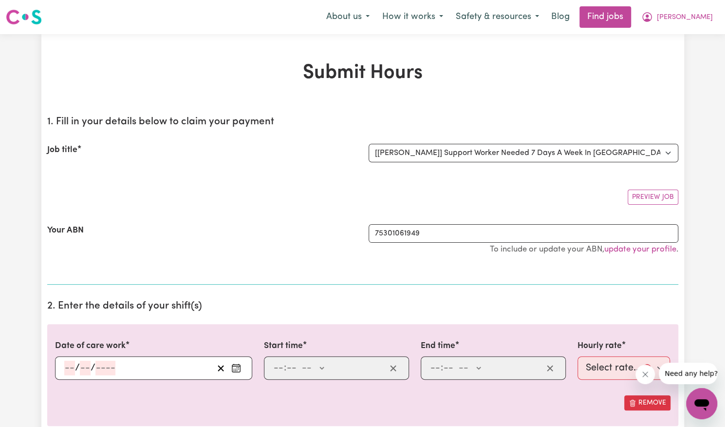
click at [243, 366] on button "Enter the date of care work" at bounding box center [236, 367] width 16 height 15
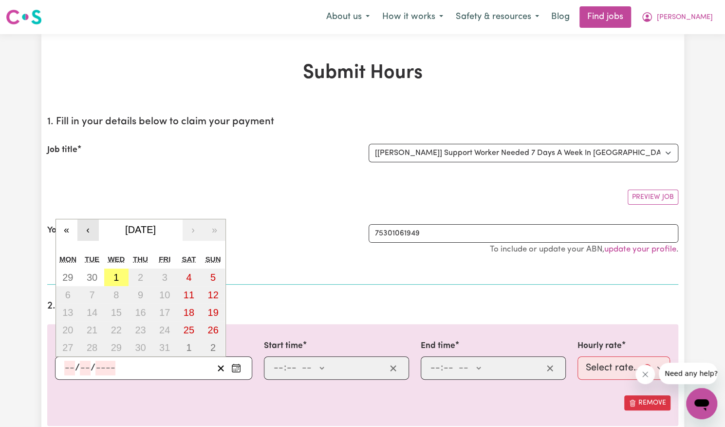
click at [87, 229] on button "‹" at bounding box center [87, 229] width 21 height 21
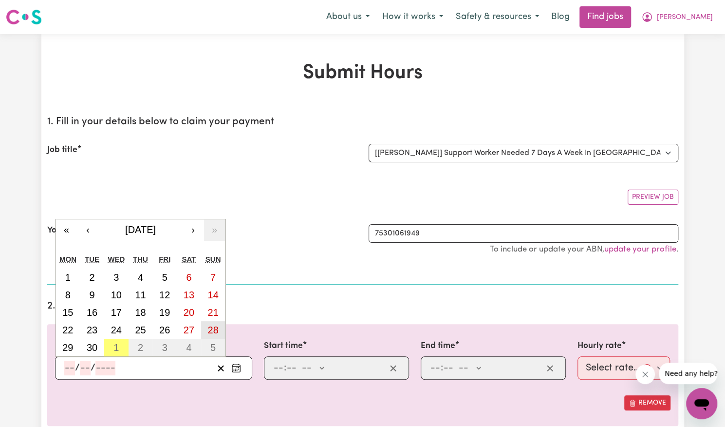
click at [217, 328] on abbr "28" at bounding box center [212, 329] width 11 height 11
type input "[DATE]"
type input "28"
type input "9"
type input "2025"
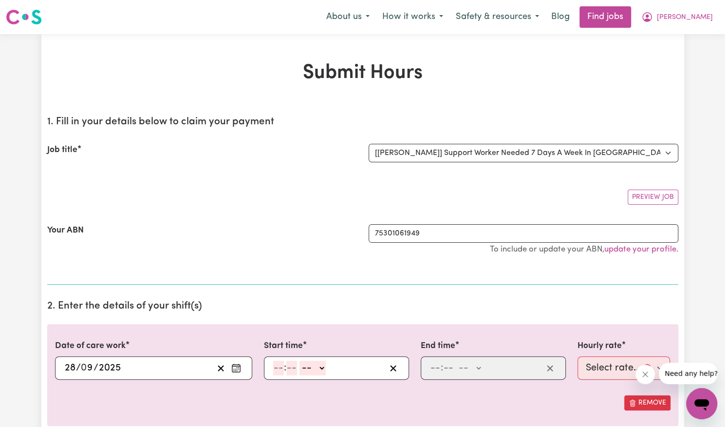
click at [279, 368] on input "number" at bounding box center [278, 367] width 11 height 15
type input "8"
type input "00"
click at [313, 371] on select "-- AM PM" at bounding box center [311, 367] width 26 height 15
select select "am"
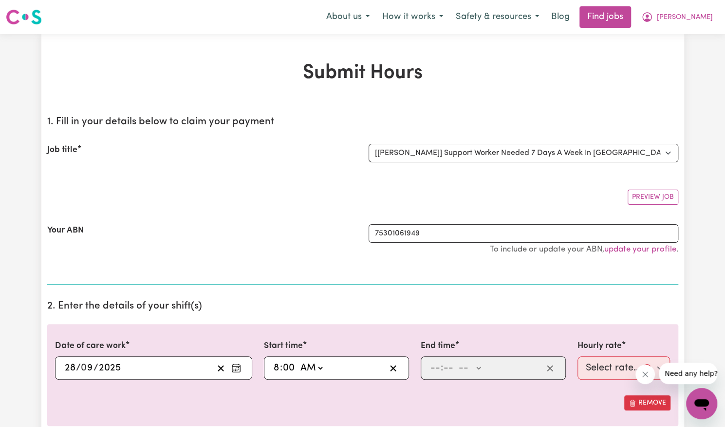
click at [298, 360] on select "-- AM PM" at bounding box center [311, 367] width 26 height 15
type input "08:00"
type input "0"
click at [438, 367] on input "number" at bounding box center [435, 367] width 11 height 15
click at [439, 367] on input "number" at bounding box center [444, 367] width 11 height 15
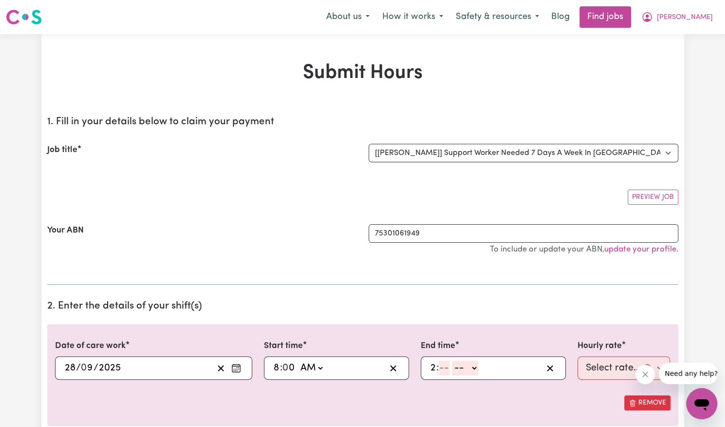
click at [434, 367] on input "2" at bounding box center [433, 367] width 6 height 15
type input "3"
click at [443, 368] on input "number" at bounding box center [444, 367] width 11 height 15
type input "00"
click at [480, 366] on select "-- AM PM" at bounding box center [467, 367] width 26 height 15
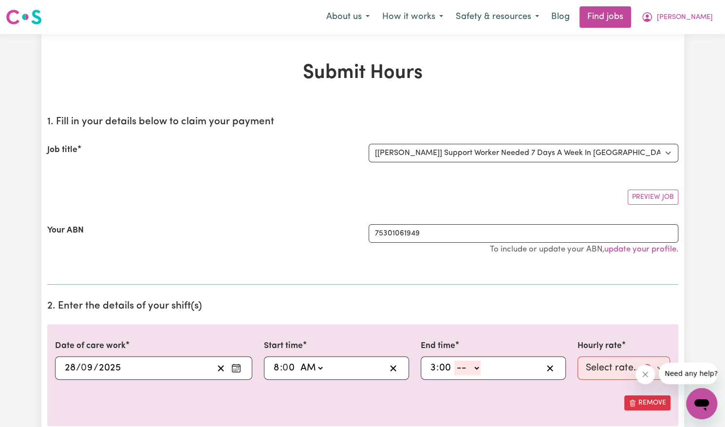
select select "pm"
click at [454, 360] on select "-- AM PM" at bounding box center [467, 367] width 26 height 15
type input "15:00"
type input "0"
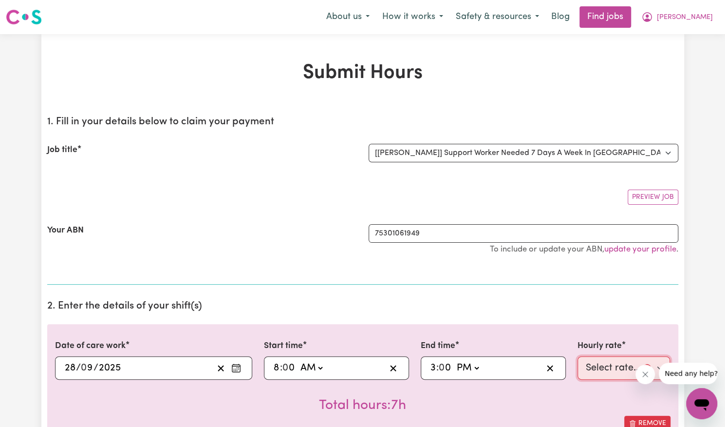
click at [595, 366] on select "Select rate... $57.17 (Weekday) $77.96 ([DATE]) $103.95 ([DATE]) $129.94 (Publi…" at bounding box center [624, 367] width 93 height 23
select select "103.95-[DATE]"
click at [578, 356] on select "Select rate... $57.17 (Weekday) $77.96 ([DATE]) $103.95 ([DATE]) $129.94 (Publi…" at bounding box center [624, 367] width 93 height 23
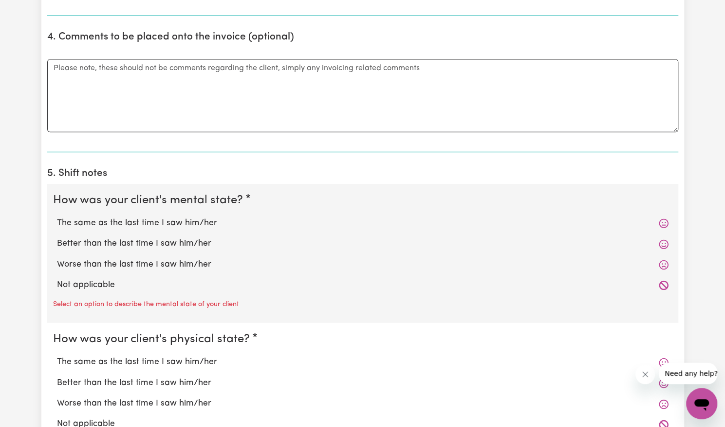
scroll to position [570, 0]
click at [136, 284] on label "Not applicable" at bounding box center [363, 284] width 612 height 13
click at [57, 278] on input "Not applicable" at bounding box center [56, 278] width 0 height 0
radio input "true"
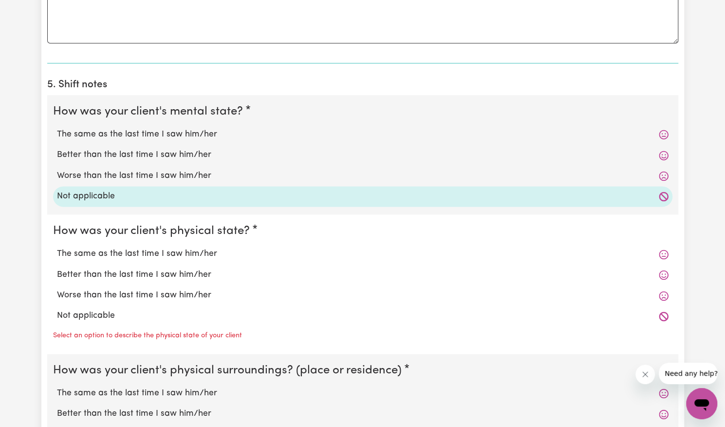
scroll to position [661, 0]
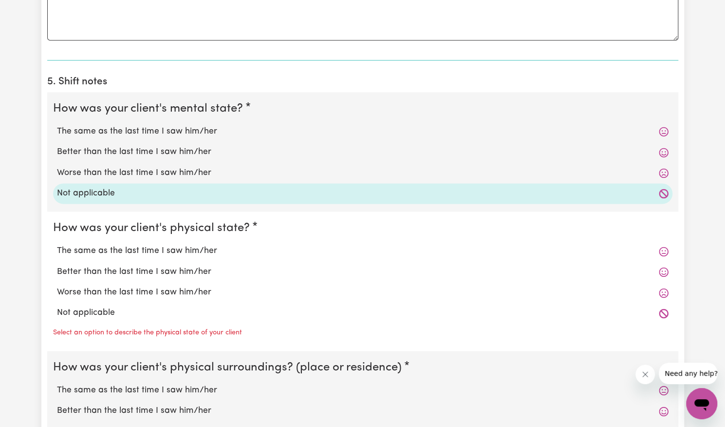
click at [118, 312] on label "Not applicable" at bounding box center [363, 312] width 612 height 13
click at [57, 306] on input "Not applicable" at bounding box center [56, 306] width 0 height 0
radio input "true"
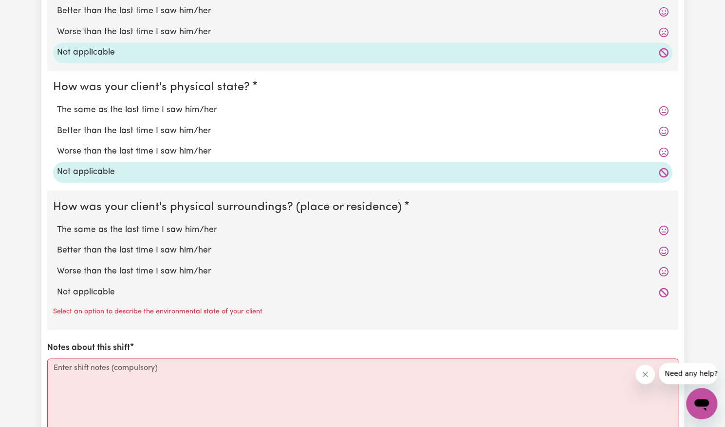
scroll to position [804, 0]
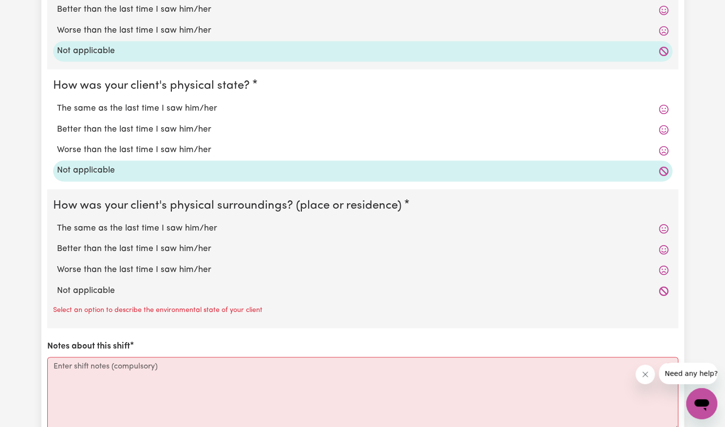
click at [120, 286] on label "Not applicable" at bounding box center [363, 290] width 612 height 13
click at [57, 284] on input "Not applicable" at bounding box center [56, 283] width 0 height 0
radio input "true"
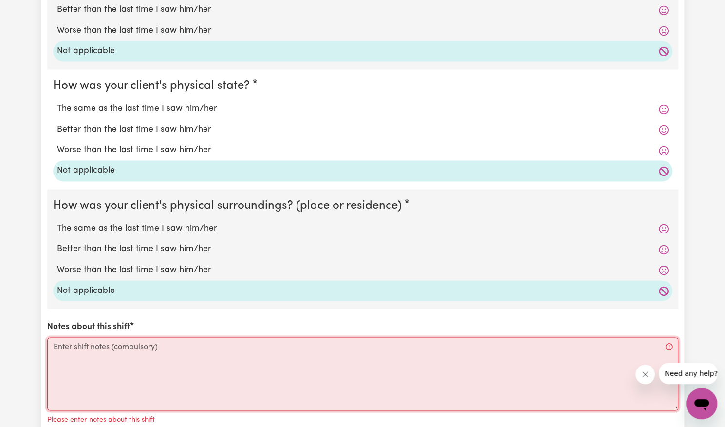
click at [123, 368] on textarea "Notes about this shift" at bounding box center [362, 373] width 631 height 73
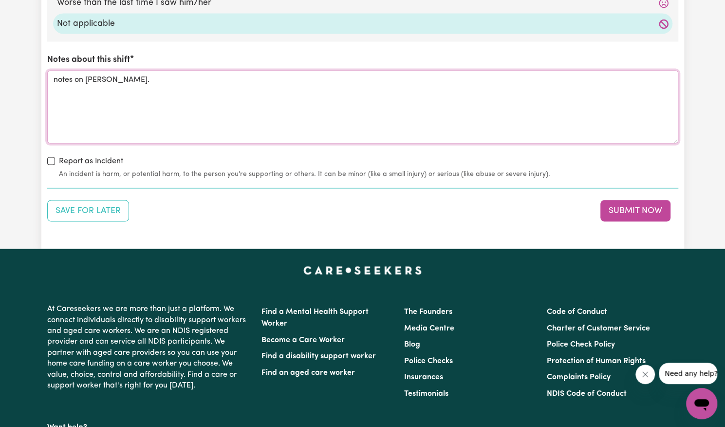
scroll to position [1072, 0]
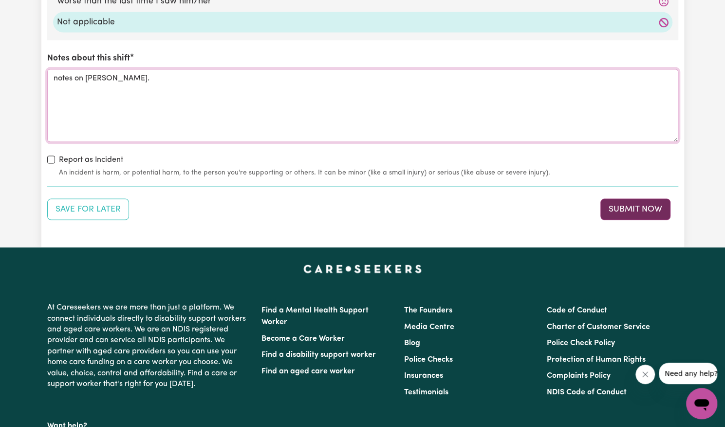
type textarea "notes on [PERSON_NAME]."
click at [640, 208] on button "Submit Now" at bounding box center [636, 208] width 70 height 21
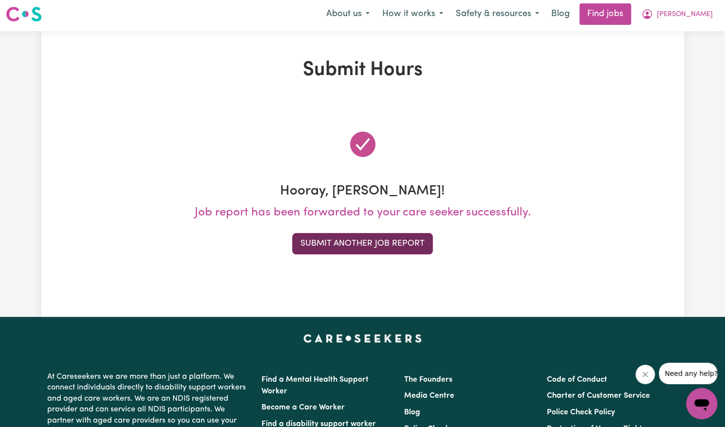
scroll to position [0, 0]
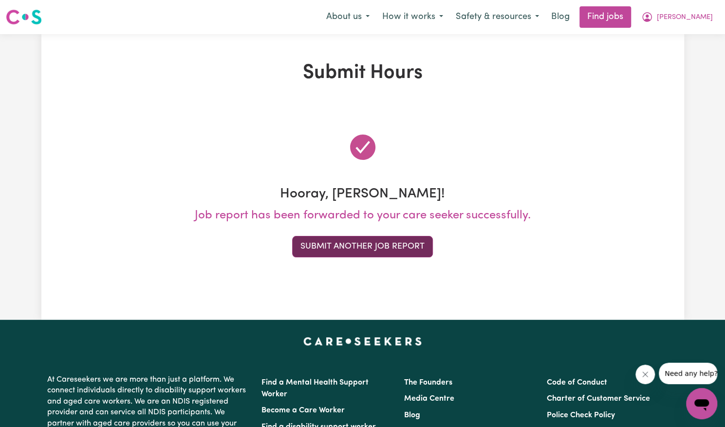
click at [329, 251] on button "Submit Another Job Report" at bounding box center [362, 246] width 141 height 21
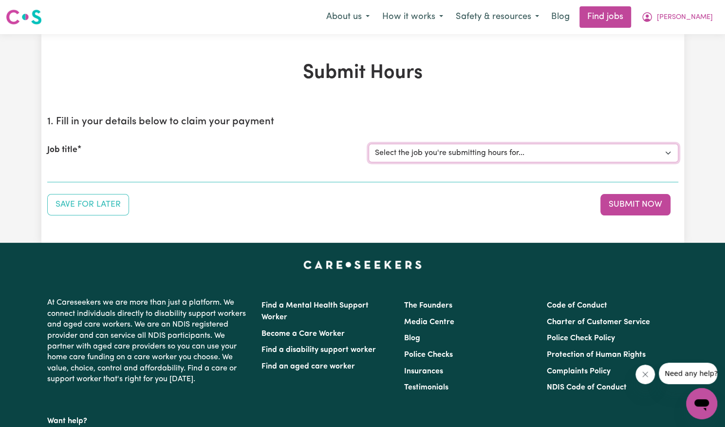
click at [405, 157] on select "Select the job you're submitting hours for... [[PERSON_NAME]] Support Worker Ne…" at bounding box center [524, 153] width 310 height 19
select select "14115"
click at [369, 144] on select "Select the job you're submitting hours for... [[PERSON_NAME]] Support Worker Ne…" at bounding box center [524, 153] width 310 height 19
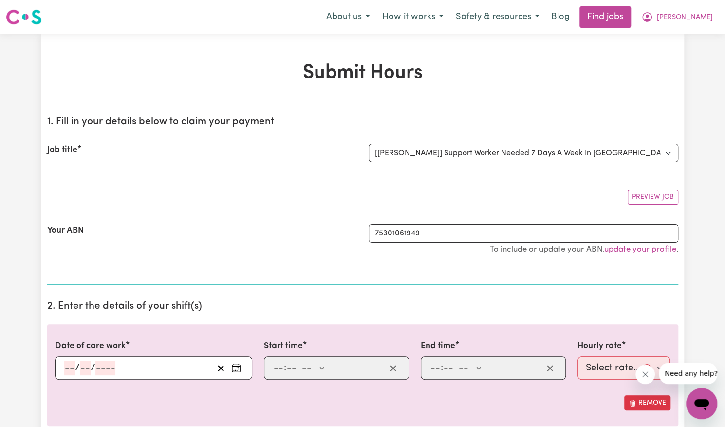
click at [240, 363] on icon "Enter the date of care work" at bounding box center [236, 368] width 10 height 10
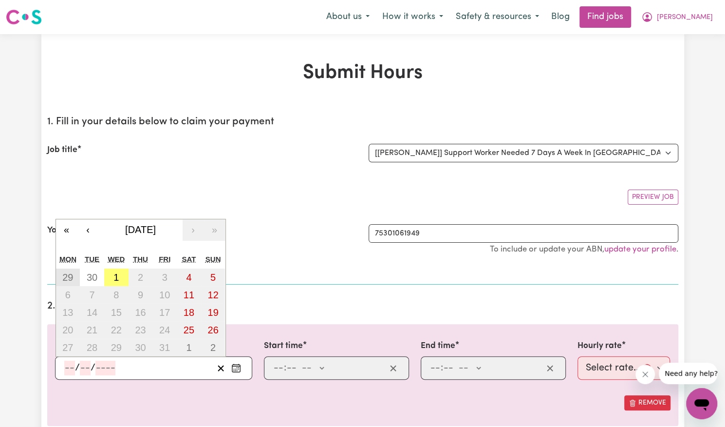
click at [68, 275] on abbr "29" at bounding box center [67, 277] width 11 height 11
type input "[DATE]"
type input "29"
type input "9"
type input "2025"
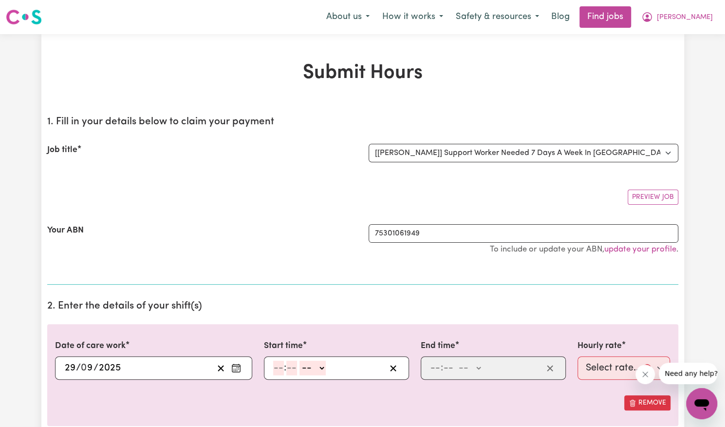
click at [279, 366] on input "number" at bounding box center [278, 367] width 11 height 15
type input "9"
type input "15"
click at [318, 368] on select "-- AM PM" at bounding box center [308, 367] width 26 height 15
select select "pm"
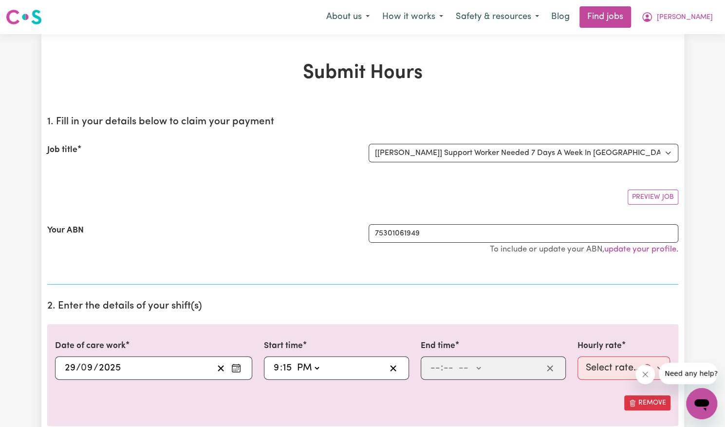
click at [295, 360] on select "-- AM PM" at bounding box center [308, 367] width 26 height 15
type input "21:15"
click at [433, 365] on input "number" at bounding box center [435, 367] width 11 height 15
type input "6"
type input "00"
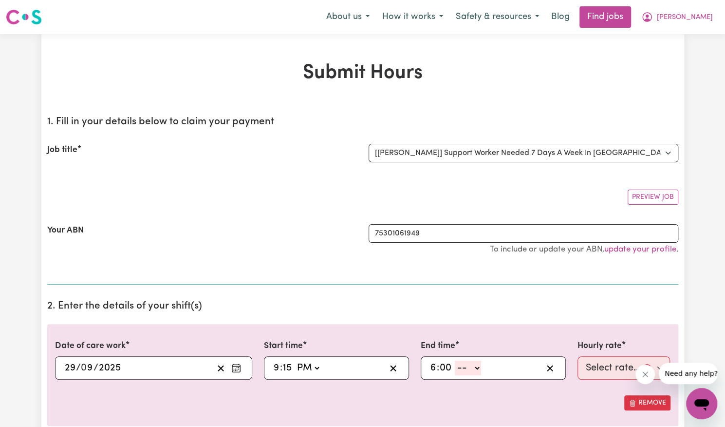
click at [471, 368] on select "-- AM PM" at bounding box center [468, 367] width 26 height 15
select select "am"
click at [455, 360] on select "-- AM PM" at bounding box center [468, 367] width 26 height 15
type input "06:00"
type input "0"
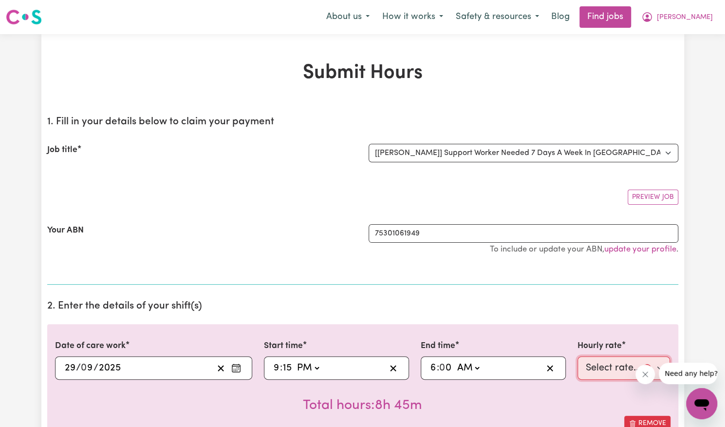
click at [590, 365] on select "Select rate... $57.17 (Weekday) $77.96 ([DATE]) $103.95 ([DATE]) $129.94 (Publi…" at bounding box center [624, 367] width 93 height 23
select select "62.37-Overnight"
click at [578, 356] on select "Select rate... $57.17 (Weekday) $77.96 ([DATE]) $103.95 ([DATE]) $129.94 (Publi…" at bounding box center [624, 367] width 93 height 23
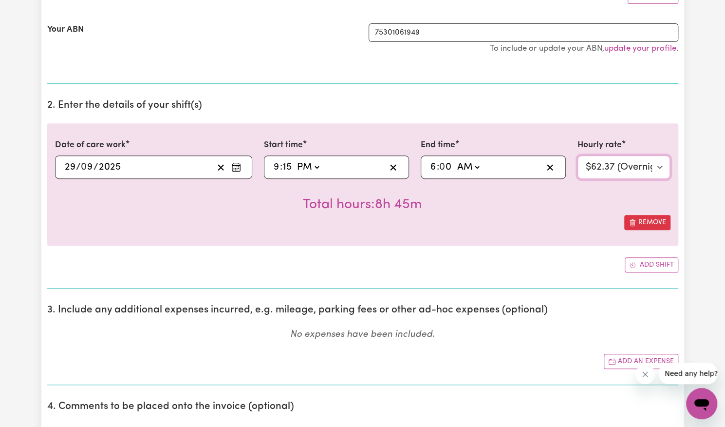
scroll to position [222, 0]
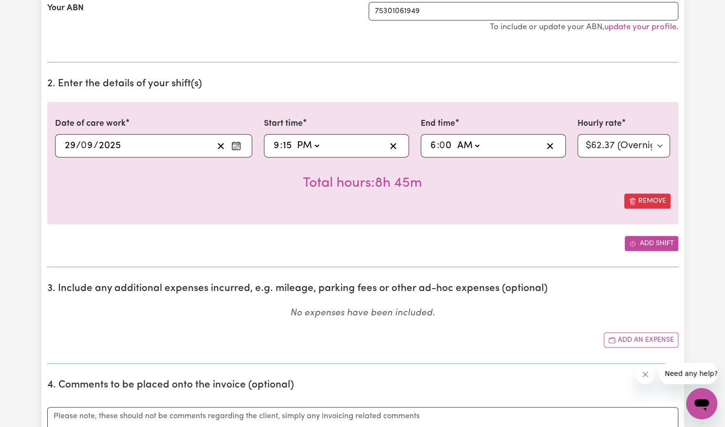
click at [660, 238] on button "Add shift" at bounding box center [652, 243] width 54 height 15
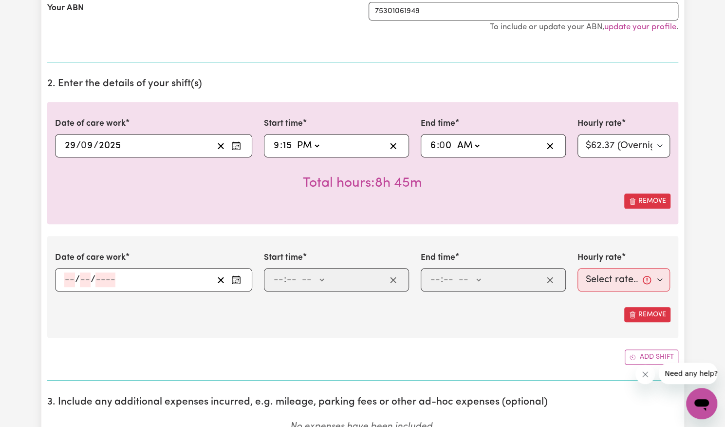
click at [238, 278] on icon "Enter the date of care work" at bounding box center [236, 280] width 10 height 10
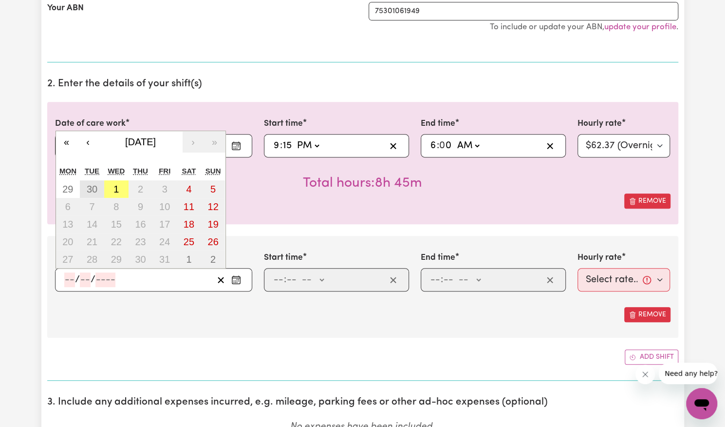
click at [91, 188] on abbr "30" at bounding box center [92, 189] width 11 height 11
type input "[DATE]"
type input "30"
type input "9"
type input "2025"
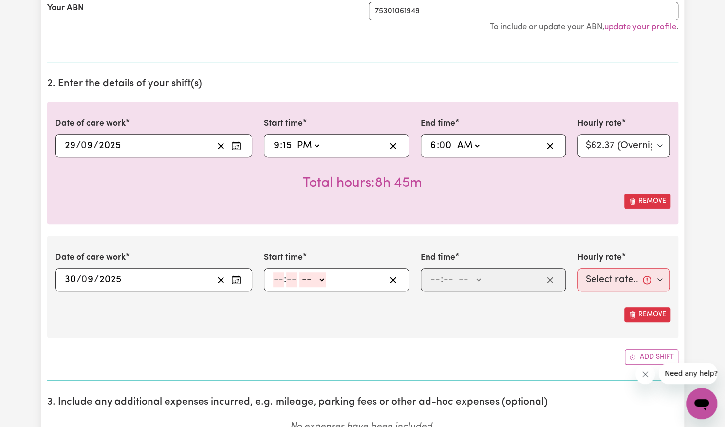
click at [280, 279] on input "number" at bounding box center [278, 279] width 11 height 15
type input "6"
type input "00"
click at [325, 279] on div "6 : 00 -- AM PM" at bounding box center [328, 279] width 113 height 15
click at [320, 276] on select "-- AM PM" at bounding box center [311, 279] width 26 height 15
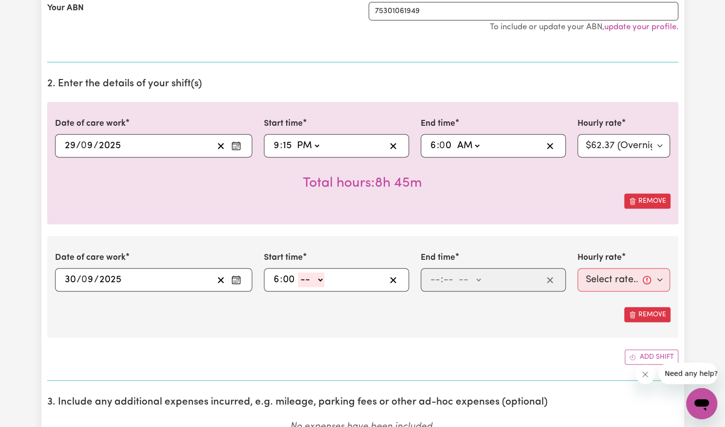
select select "am"
click at [298, 272] on select "-- AM PM" at bounding box center [311, 279] width 26 height 15
type input "06:00"
type input "0"
click at [439, 275] on input "number" at bounding box center [435, 279] width 11 height 15
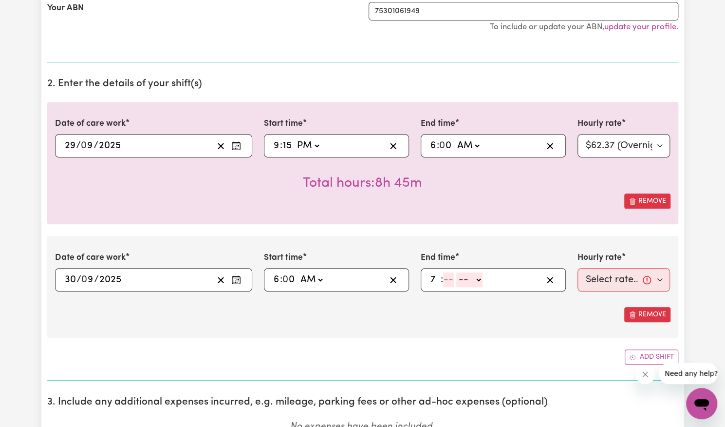
type input "7"
type input "15"
click at [468, 282] on select "-- AM PM" at bounding box center [464, 279] width 26 height 15
select select "am"
click at [451, 272] on select "-- AM PM" at bounding box center [464, 279] width 26 height 15
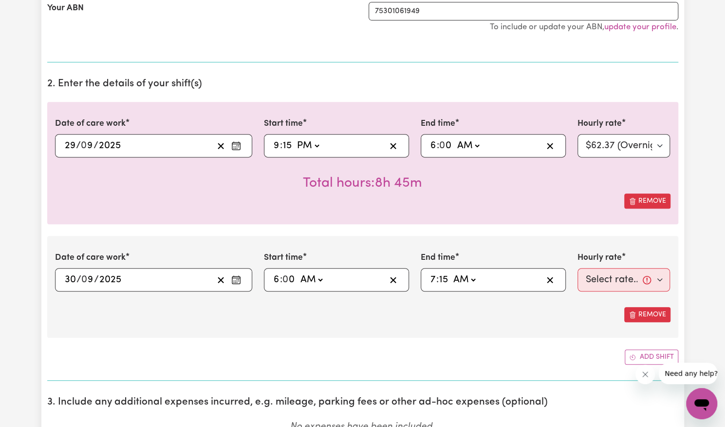
type input "07:15"
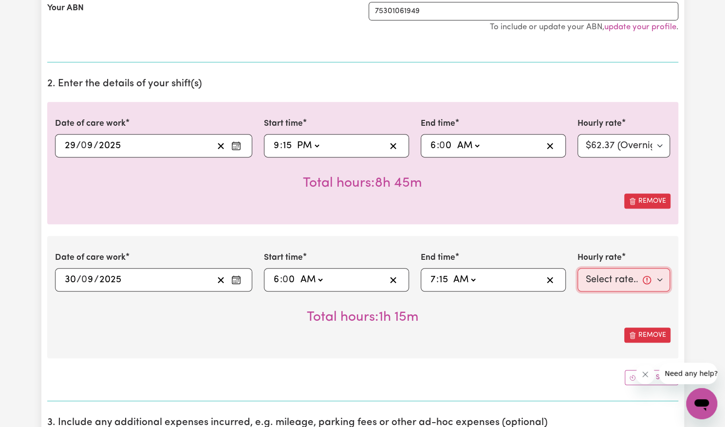
click at [596, 279] on select "Select rate... $57.17 (Weekday) $77.96 ([DATE]) $103.95 ([DATE]) $129.94 (Publi…" at bounding box center [624, 279] width 93 height 23
select select "57.17-Weekday"
click at [578, 268] on select "Select rate... $57.17 (Weekday) $77.96 ([DATE]) $103.95 ([DATE]) $129.94 (Publi…" at bounding box center [624, 279] width 93 height 23
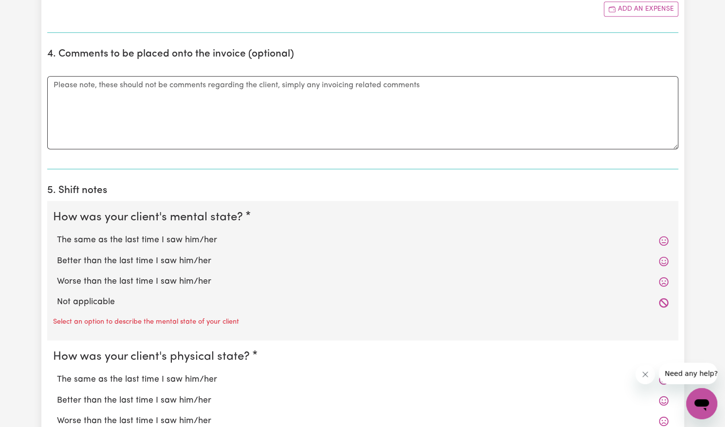
scroll to position [693, 0]
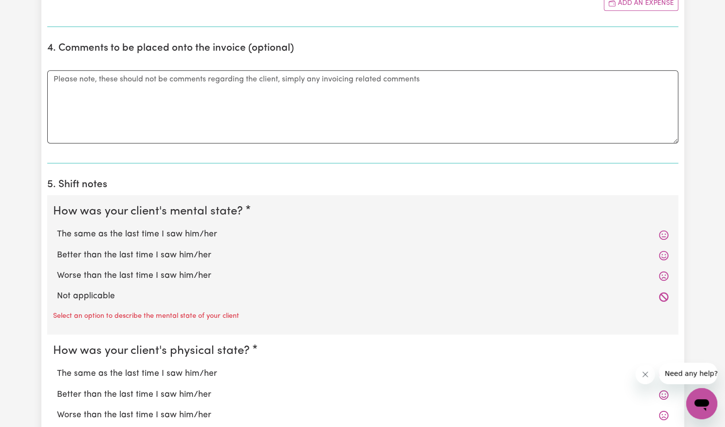
click at [214, 249] on label "Better than the last time I saw him/her" at bounding box center [363, 255] width 612 height 13
click at [57, 249] on input "Better than the last time I saw him/her" at bounding box center [56, 248] width 0 height 0
radio input "true"
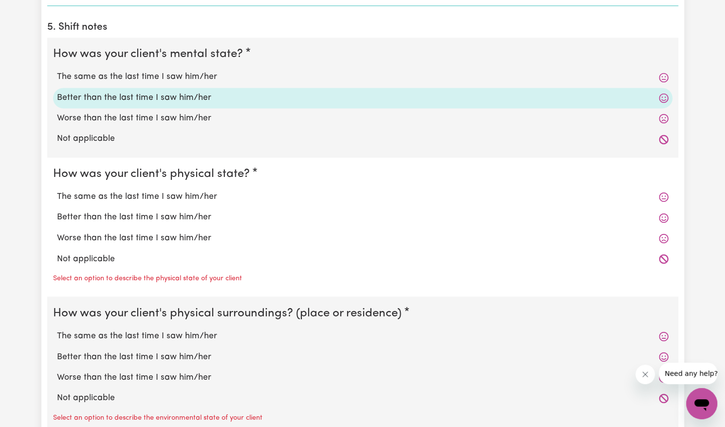
scroll to position [850, 0]
click at [195, 211] on label "Better than the last time I saw him/her" at bounding box center [363, 216] width 612 height 13
click at [57, 210] on input "Better than the last time I saw him/her" at bounding box center [56, 210] width 0 height 0
radio input "true"
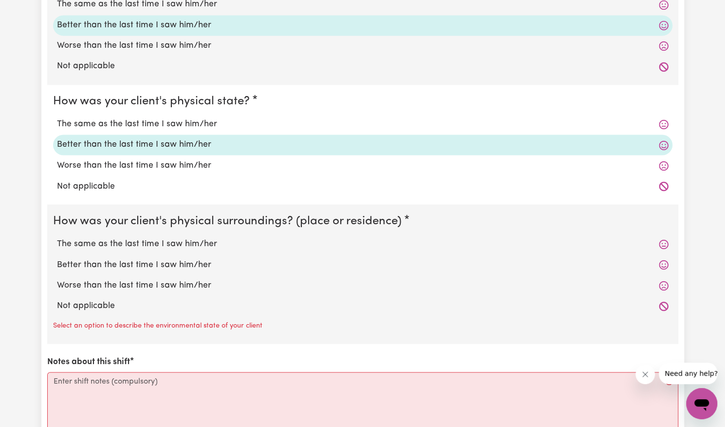
scroll to position [925, 0]
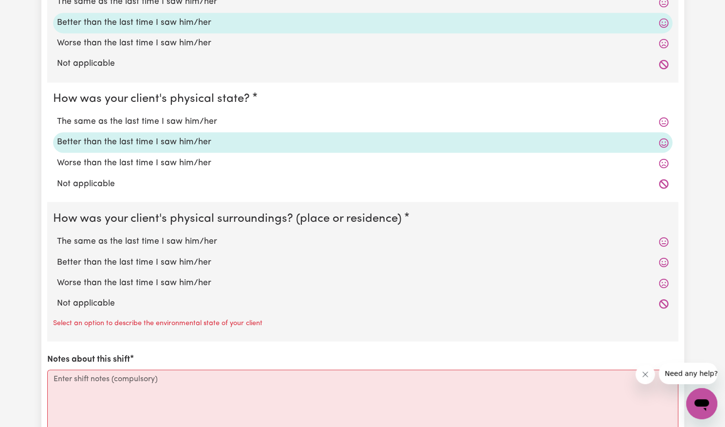
click at [184, 265] on label "Better than the last time I saw him/her" at bounding box center [363, 262] width 612 height 13
click at [57, 256] on input "Better than the last time I saw him/her" at bounding box center [56, 255] width 0 height 0
radio input "true"
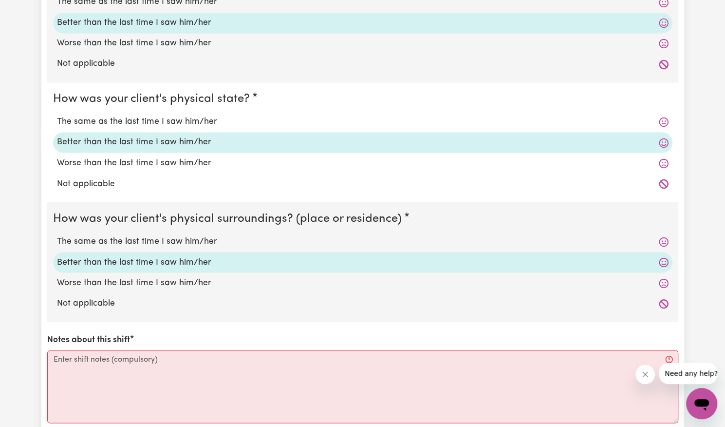
scroll to position [1003, 0]
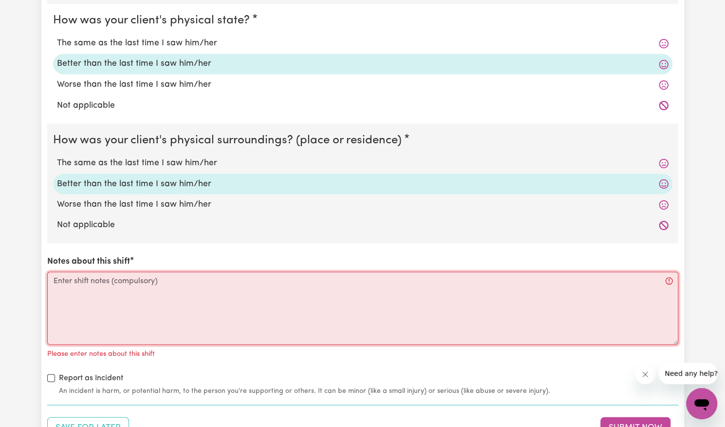
click at [174, 298] on textarea "Notes about this shift" at bounding box center [362, 307] width 631 height 73
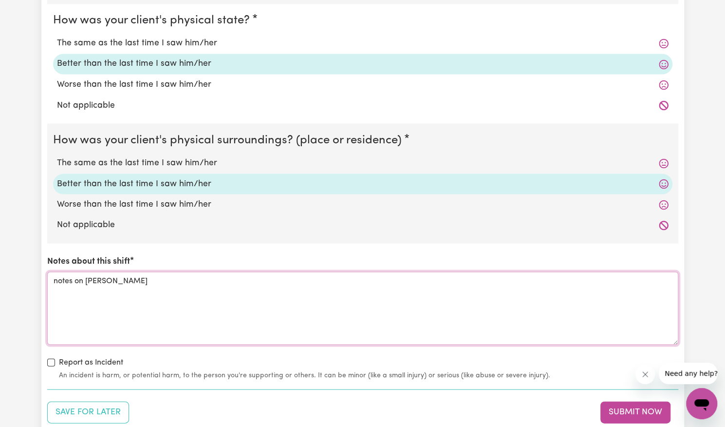
scroll to position [1110, 0]
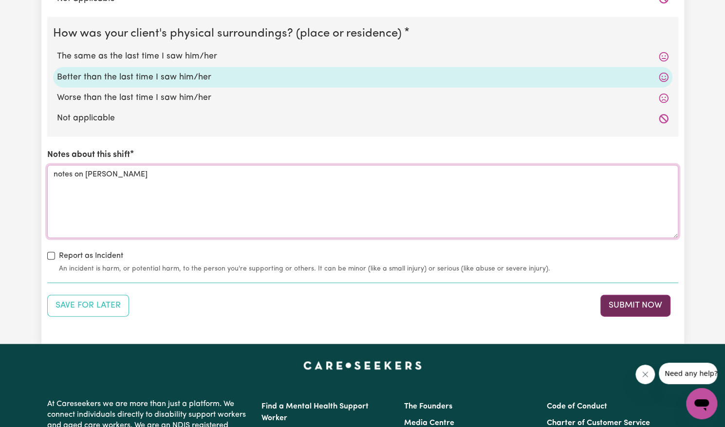
type textarea "notes on [PERSON_NAME]"
click at [612, 302] on button "Submit Now" at bounding box center [636, 305] width 70 height 21
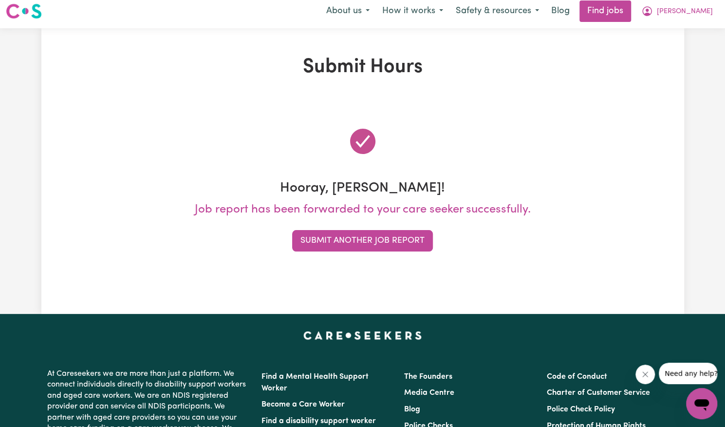
scroll to position [0, 0]
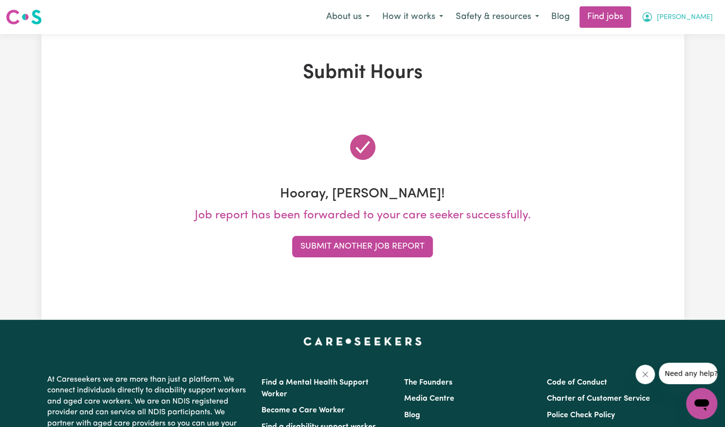
click at [700, 18] on span "[PERSON_NAME]" at bounding box center [685, 17] width 56 height 11
click at [694, 34] on link "My Account" at bounding box center [680, 38] width 77 height 19
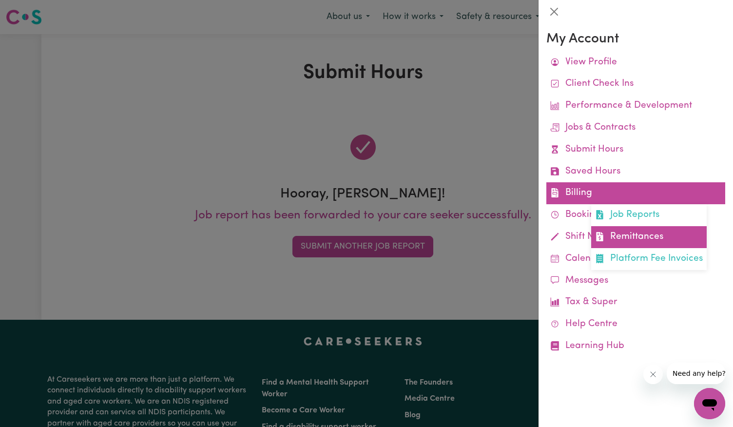
click at [653, 233] on link "Remittances" at bounding box center [648, 237] width 115 height 22
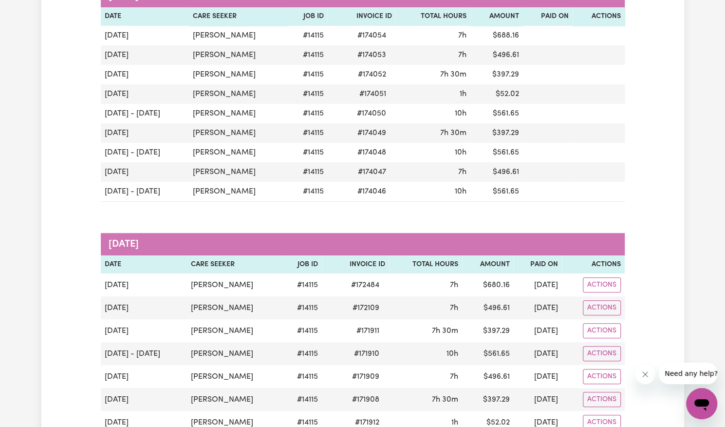
scroll to position [169, 0]
